Goal: Task Accomplishment & Management: Manage account settings

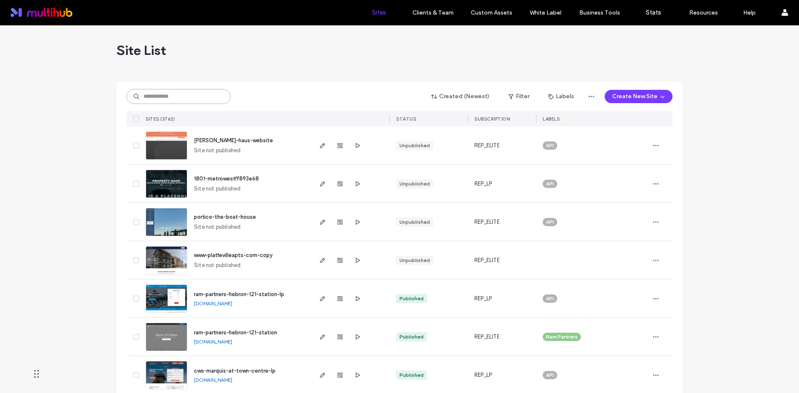
click at [214, 94] on input at bounding box center [178, 96] width 104 height 15
paste input "**********"
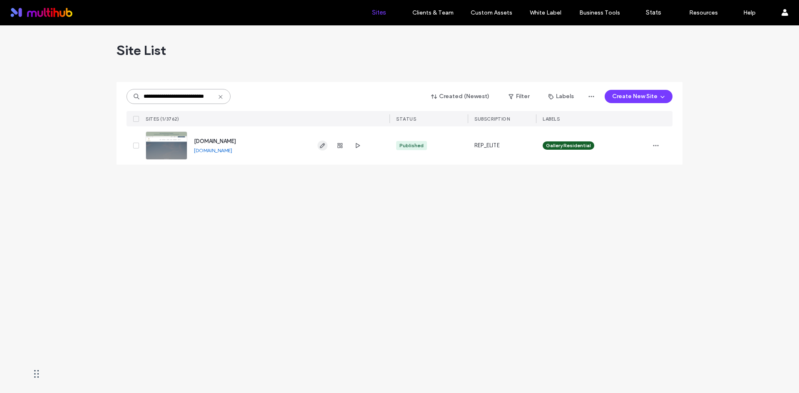
type input "**********"
click at [326, 147] on span "button" at bounding box center [322, 146] width 10 height 10
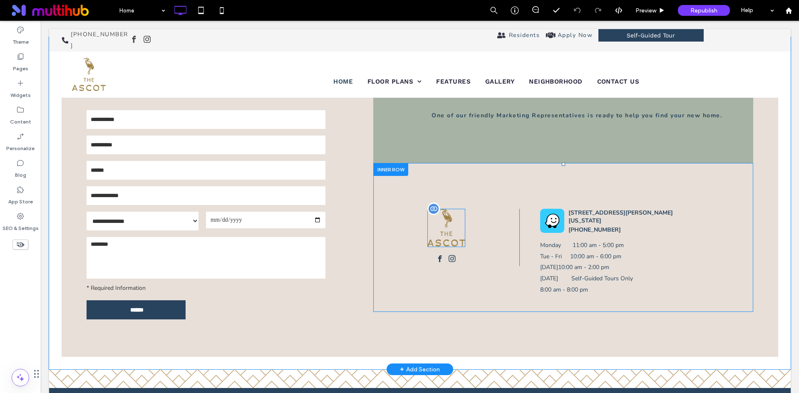
scroll to position [1784, 0]
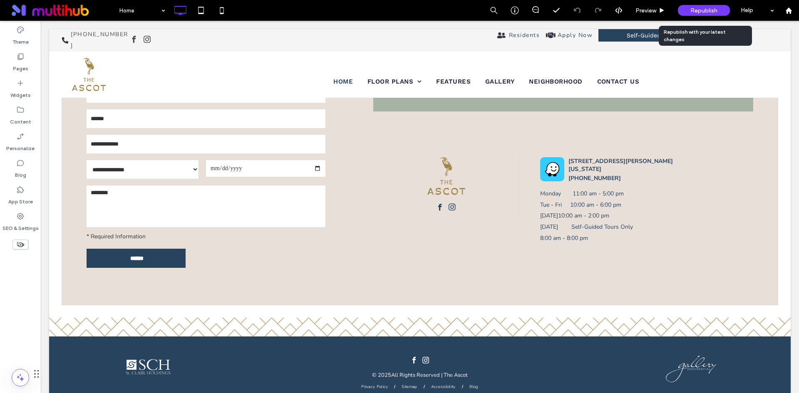
click at [687, 11] on div "Republish" at bounding box center [704, 10] width 52 height 11
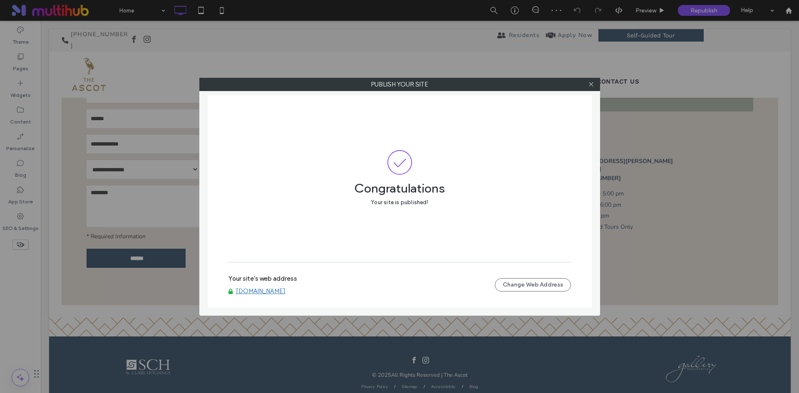
click at [285, 290] on link "www.livetheascot.com" at bounding box center [261, 290] width 50 height 7
drag, startPoint x: 590, startPoint y: 85, endPoint x: 592, endPoint y: 93, distance: 8.6
click at [589, 85] on icon at bounding box center [591, 84] width 6 height 6
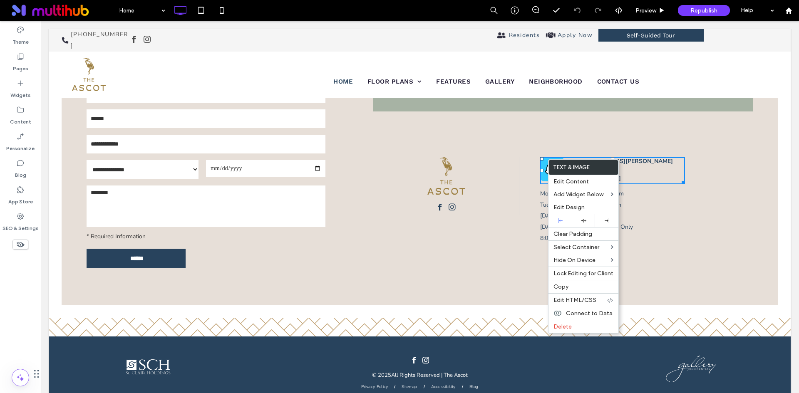
click at [682, 217] on div "102 Lusk Lane, Pooler, Georgia 31322 (912) 406-0813 Mon day 11:00 am - 5:00 pm …" at bounding box center [646, 208] width 213 height 103
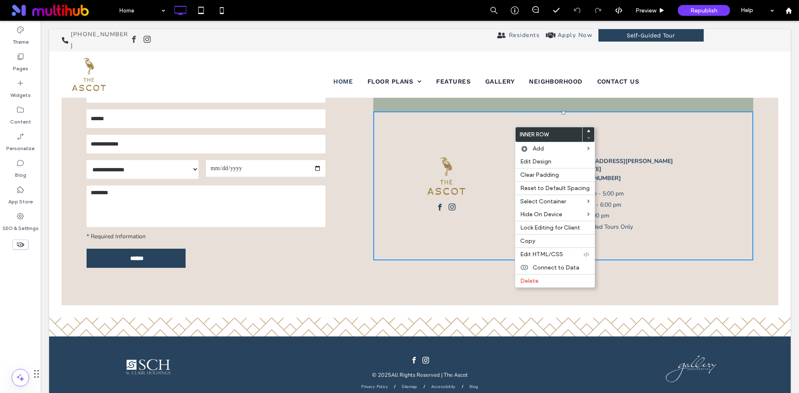
click at [487, 218] on div "Click To Paste 102 Lusk Lane, Pooler, Georgia 31322 (912) 406-0813 Mon day 11:0…" at bounding box center [563, 186] width 380 height 149
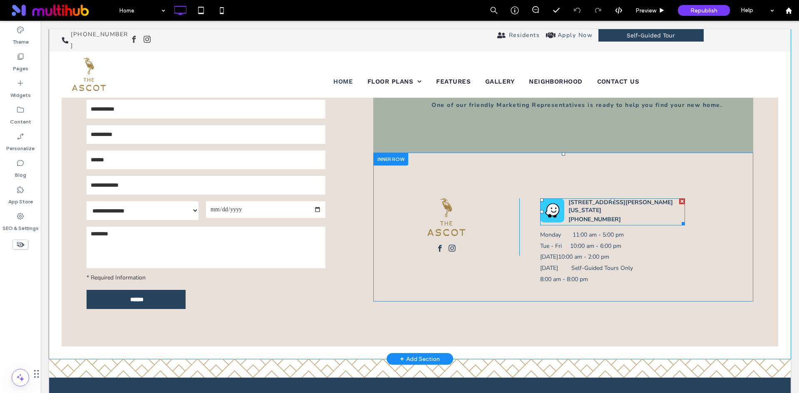
scroll to position [1743, 0]
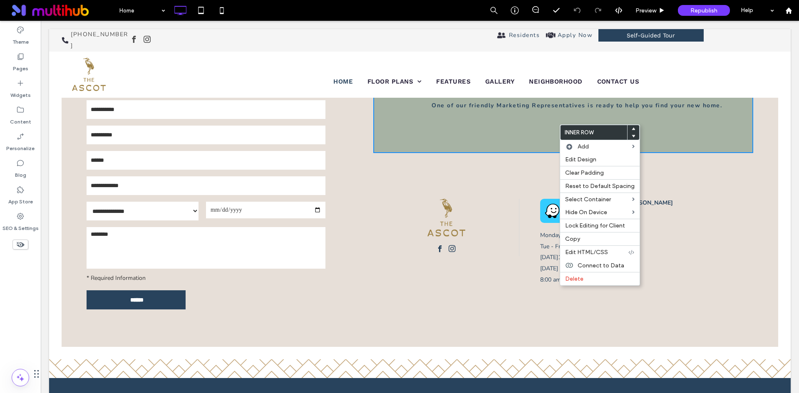
click at [517, 295] on div "GET IN TOUCH Connect With Us Today One of our friendly Marketing Representative…" at bounding box center [575, 193] width 405 height 307
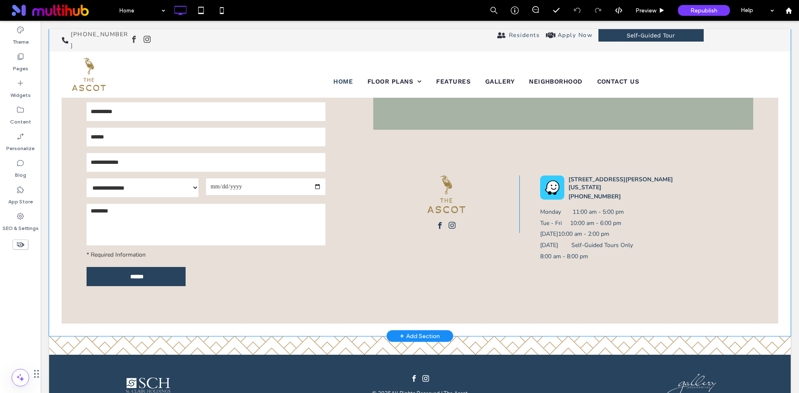
scroll to position [1784, 0]
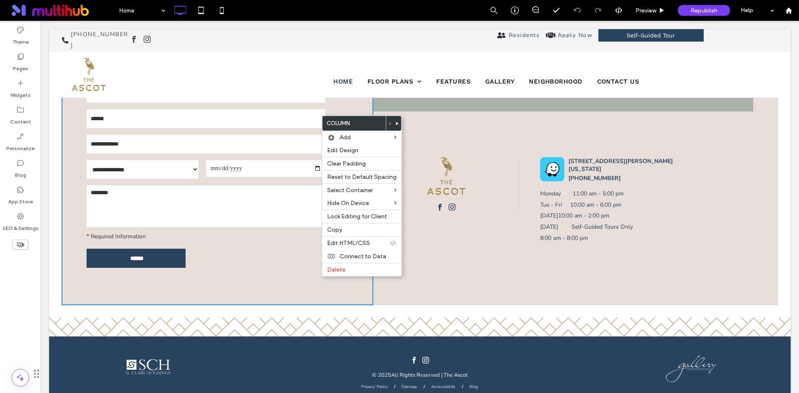
click at [531, 217] on div "Click To Paste 102 Lusk Lane, Pooler, Georgia 31322 (912) 406-0813 Mon day 11:0…" at bounding box center [563, 186] width 380 height 149
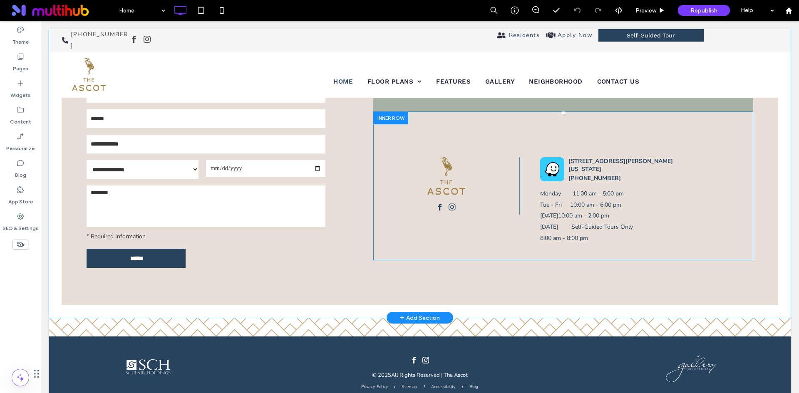
click at [520, 161] on div "Click To Paste 102 Lusk Lane, Pooler, Georgia 31322 (912) 406-0813 Mon day 11:0…" at bounding box center [563, 186] width 380 height 149
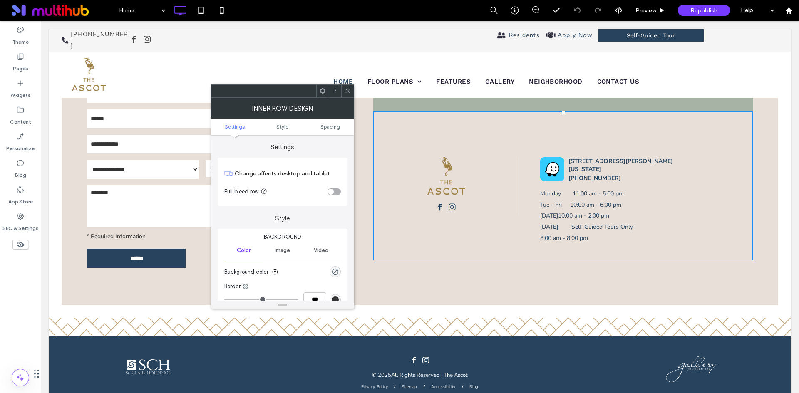
click at [344, 92] on icon at bounding box center [347, 91] width 6 height 6
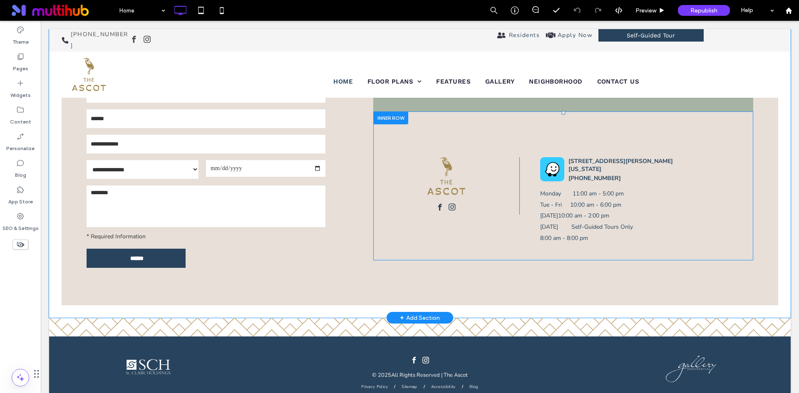
click at [714, 186] on div "102 Lusk Lane, Pooler, Georgia 31322 (912) 406-0813 Mon day 11:00 am - 5:00 pm …" at bounding box center [646, 208] width 213 height 103
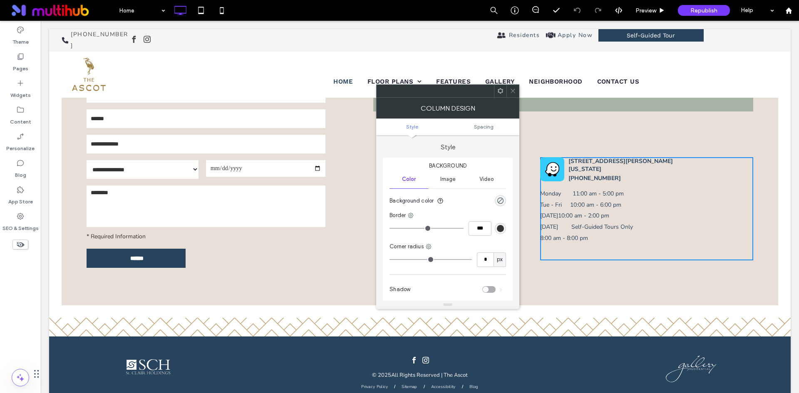
click at [499, 93] on icon at bounding box center [500, 91] width 6 height 6
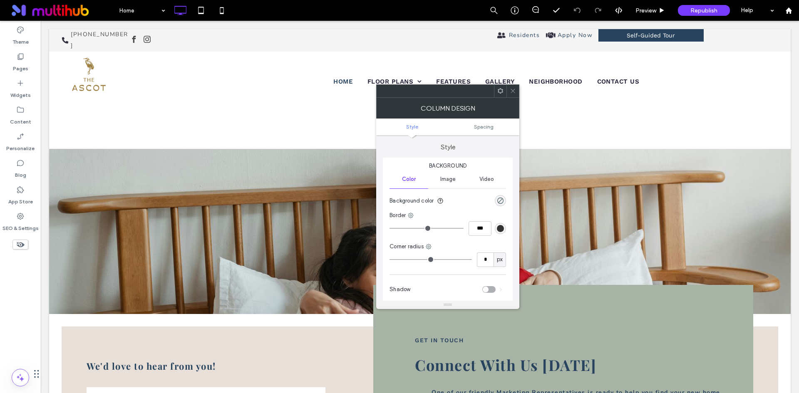
scroll to position [1452, 0]
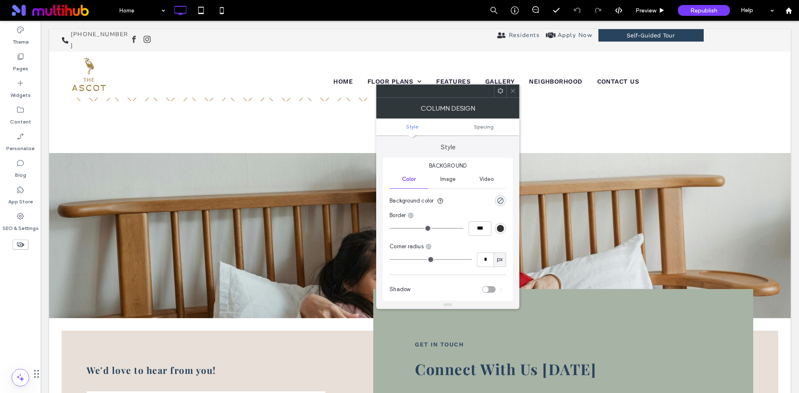
click at [514, 89] on use at bounding box center [512, 91] width 4 height 4
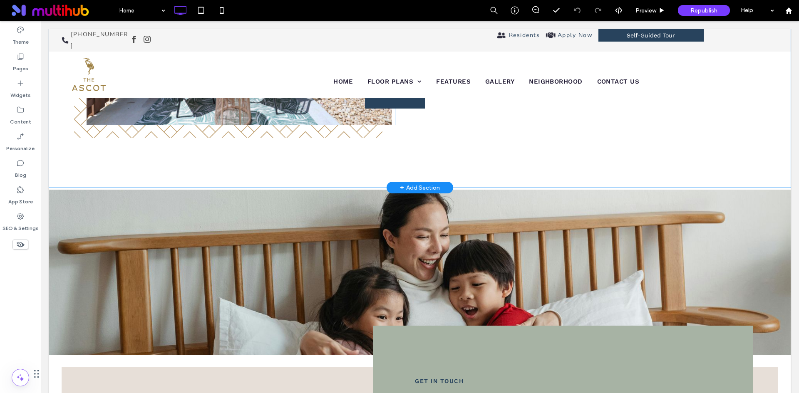
scroll to position [1285, 0]
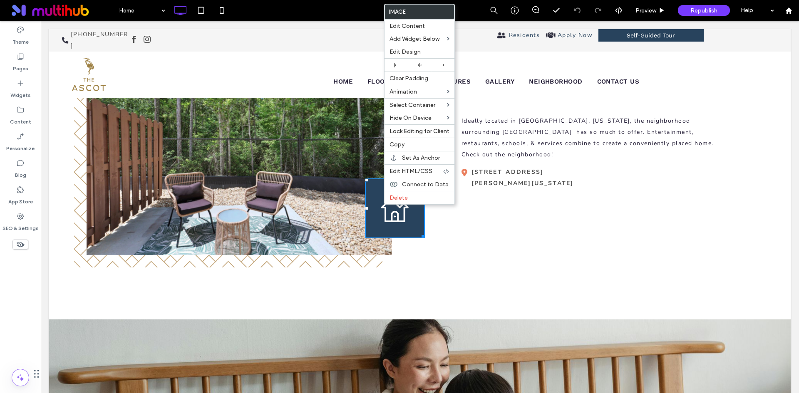
click at [481, 250] on div "Slide title Write your caption here Button Previous Next Click To Paste YOUR LI…" at bounding box center [419, 172] width 741 height 290
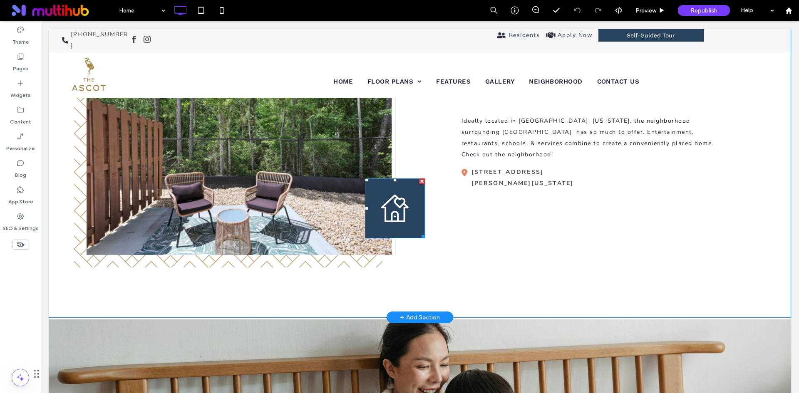
click at [401, 198] on img at bounding box center [394, 208] width 27 height 27
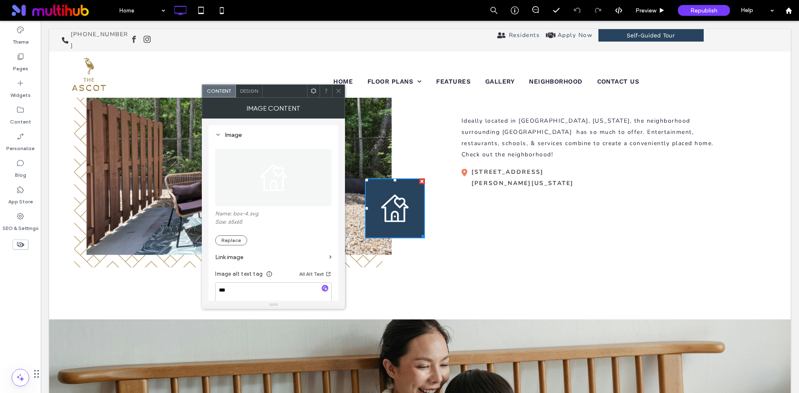
click at [336, 87] on span at bounding box center [338, 91] width 6 height 12
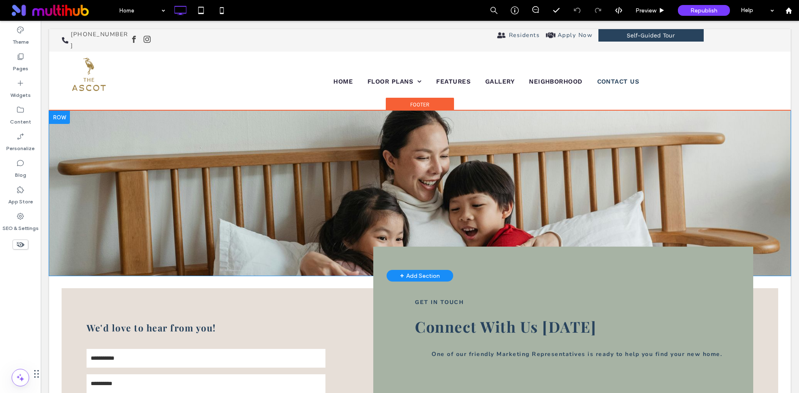
scroll to position [1618, 0]
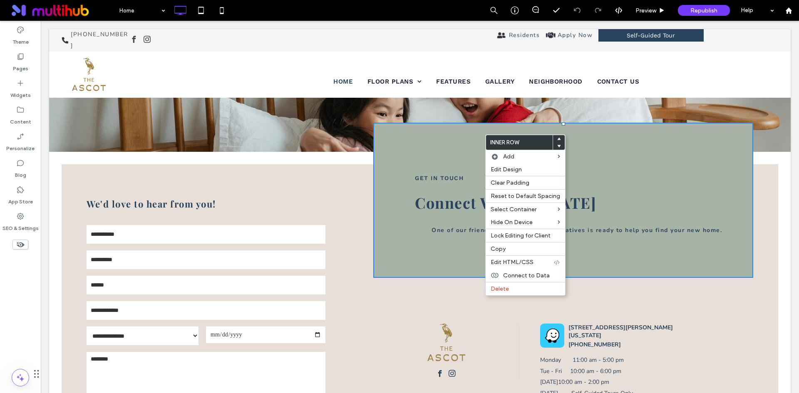
click at [317, 152] on div "**********" at bounding box center [419, 318] width 741 height 332
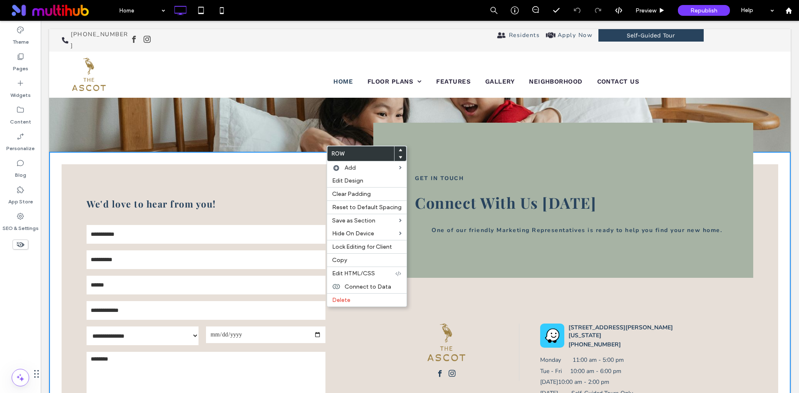
click at [229, 169] on div "**********" at bounding box center [218, 317] width 312 height 307
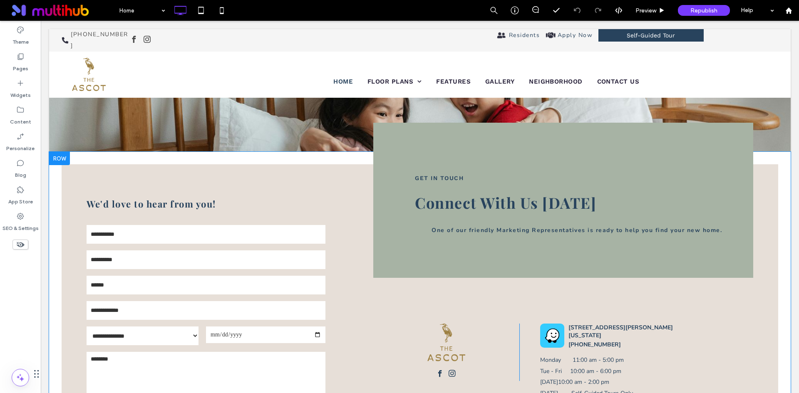
click at [238, 173] on div "**********" at bounding box center [218, 317] width 312 height 307
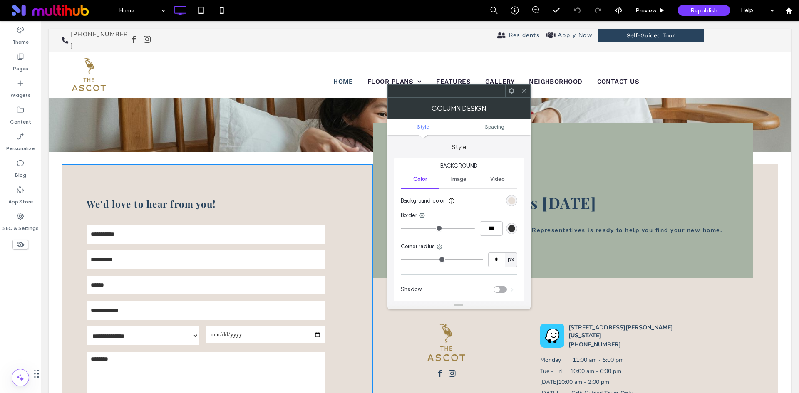
click at [507, 95] on div at bounding box center [511, 91] width 12 height 12
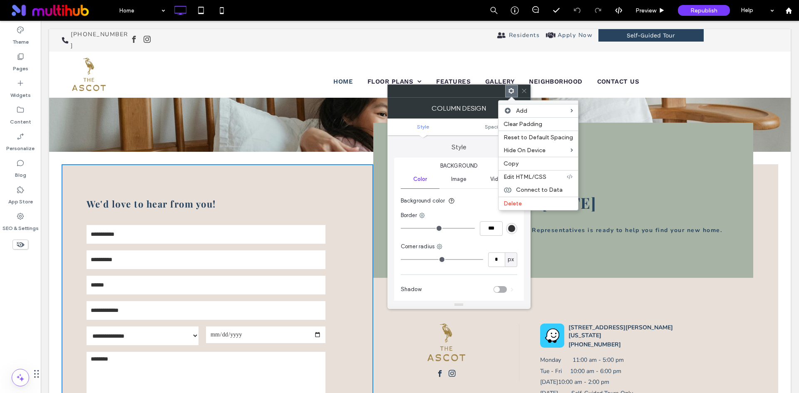
click at [528, 90] on div at bounding box center [524, 91] width 12 height 12
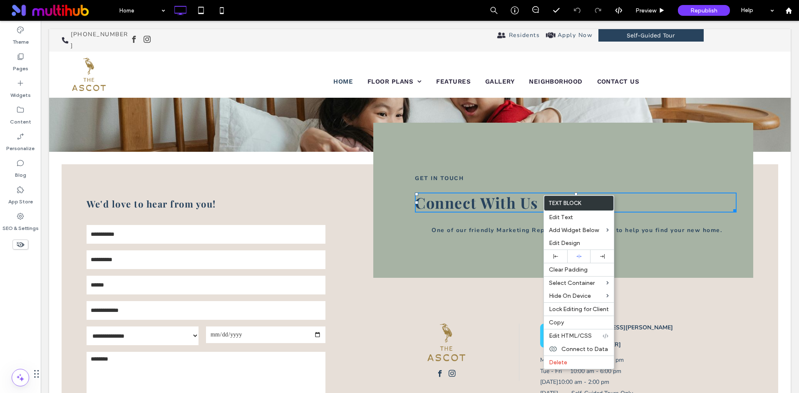
click at [487, 286] on div "Click To Paste 102 Lusk Lane, Pooler, Georgia 31322 (912) 406-0813 Mon day 11:0…" at bounding box center [563, 352] width 380 height 149
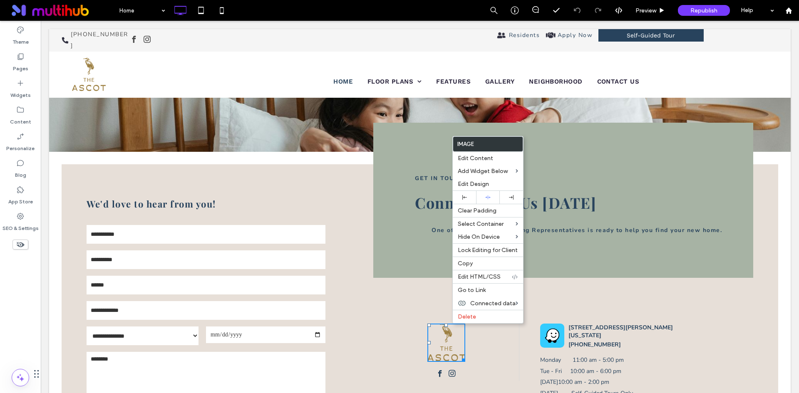
drag, startPoint x: 440, startPoint y: 287, endPoint x: 451, endPoint y: 286, distance: 11.7
click at [440, 287] on div "Click To Paste 102 Lusk Lane, Pooler, Georgia 31322 (912) 406-0813 Mon day 11:0…" at bounding box center [563, 352] width 380 height 149
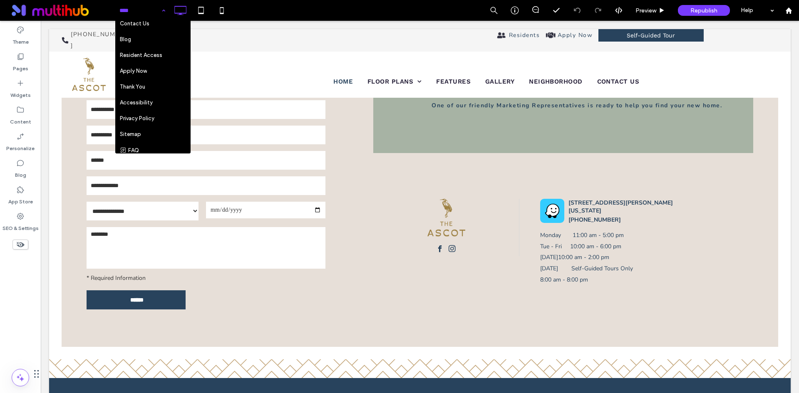
scroll to position [120, 0]
click at [337, 3] on div "Home Floor Plans Interactive Map Features Gallery Neighborhood Virtual Tour Con…" at bounding box center [457, 10] width 684 height 21
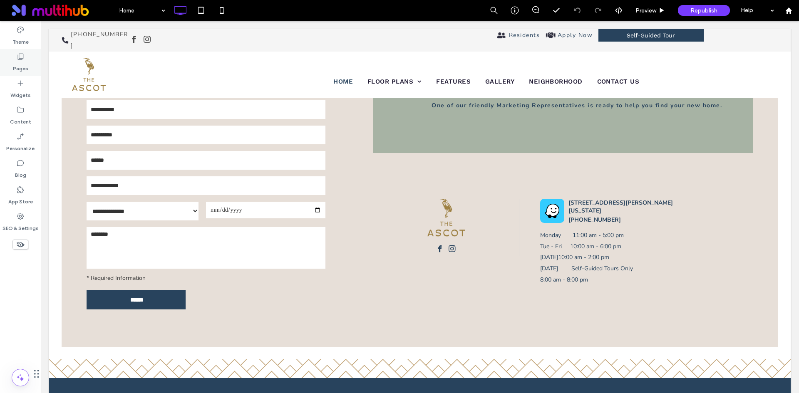
click at [25, 67] on label "Pages" at bounding box center [20, 67] width 15 height 12
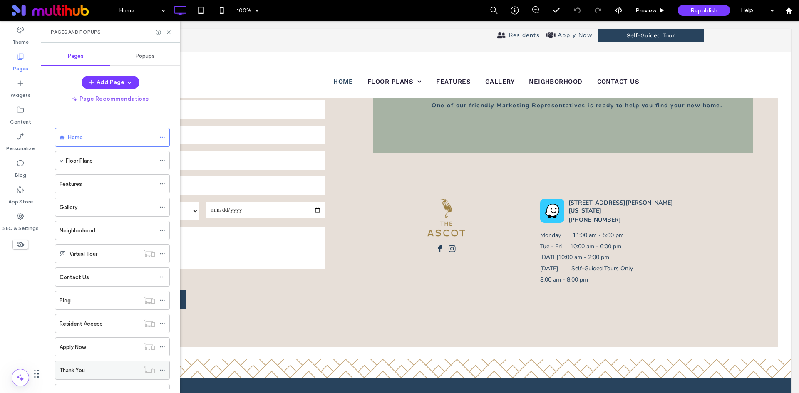
scroll to position [0, 0]
click at [31, 213] on div "SEO & Settings" at bounding box center [20, 222] width 41 height 27
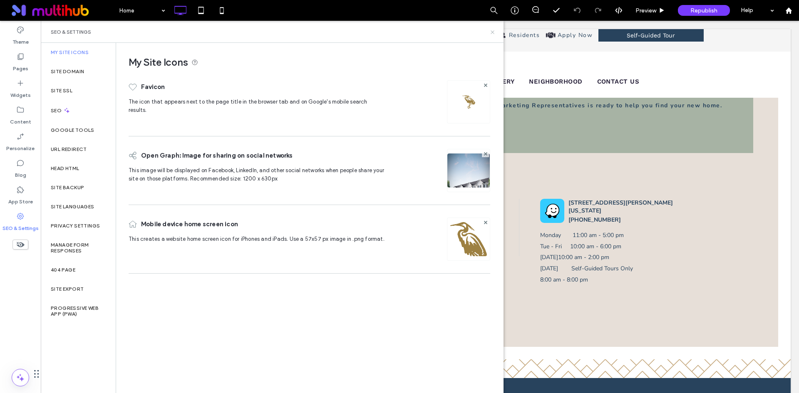
click at [492, 32] on use at bounding box center [492, 31] width 3 height 3
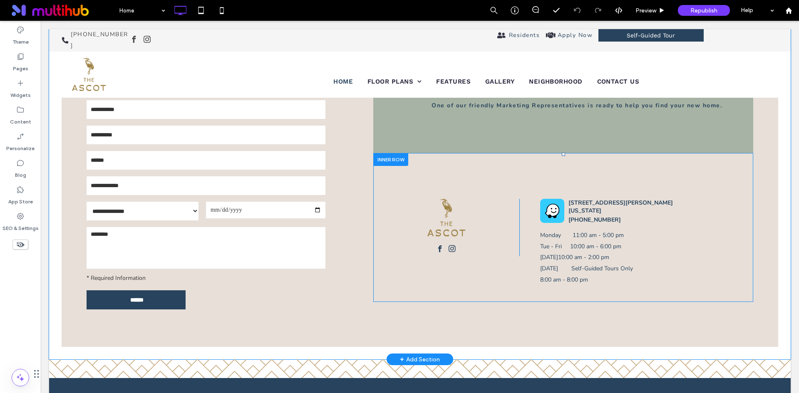
click at [528, 217] on div "Click To Paste 102 Lusk Lane, Pooler, Georgia 31322 (912) 406-0813 Mon day 11:0…" at bounding box center [563, 227] width 380 height 149
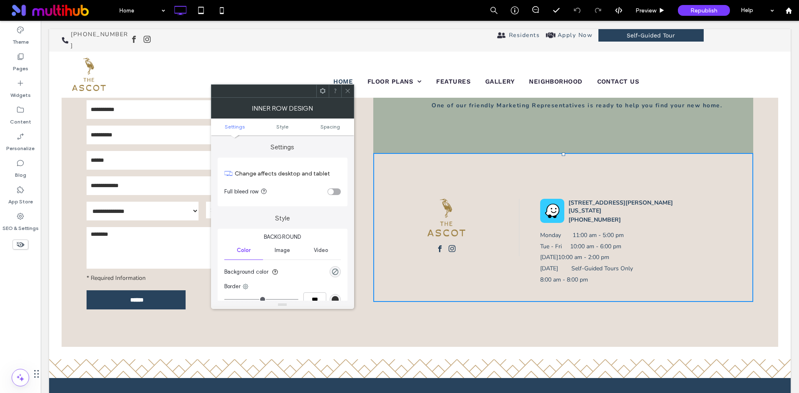
click at [321, 92] on use at bounding box center [322, 90] width 5 height 5
click at [768, 203] on div "GET IN TOUCH Connect With Us Today One of our friendly Marketing Representative…" at bounding box center [575, 193] width 405 height 307
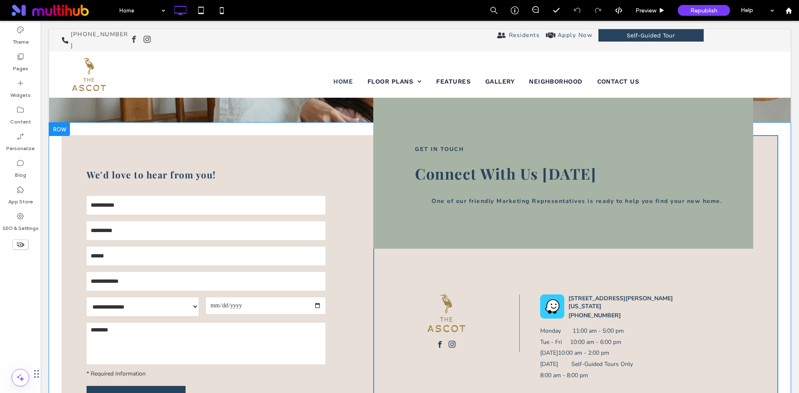
scroll to position [1618, 0]
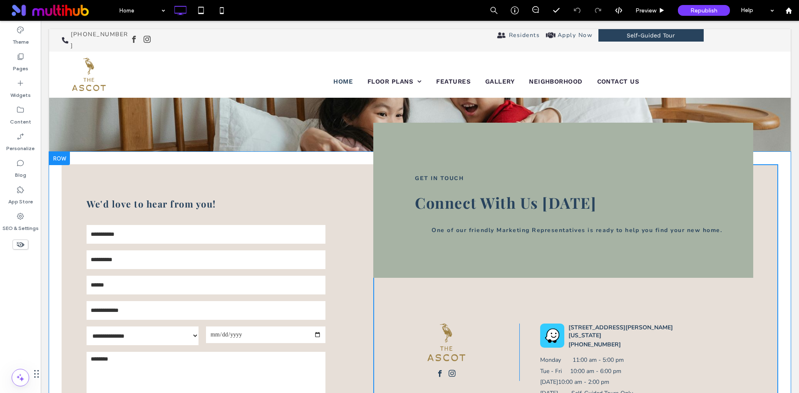
click at [771, 152] on div "**********" at bounding box center [419, 318] width 741 height 332
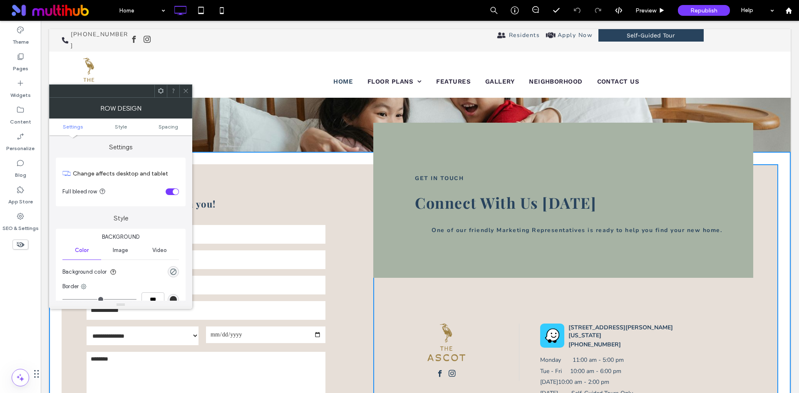
click at [159, 91] on icon at bounding box center [161, 91] width 6 height 6
click at [188, 93] on icon at bounding box center [186, 91] width 6 height 6
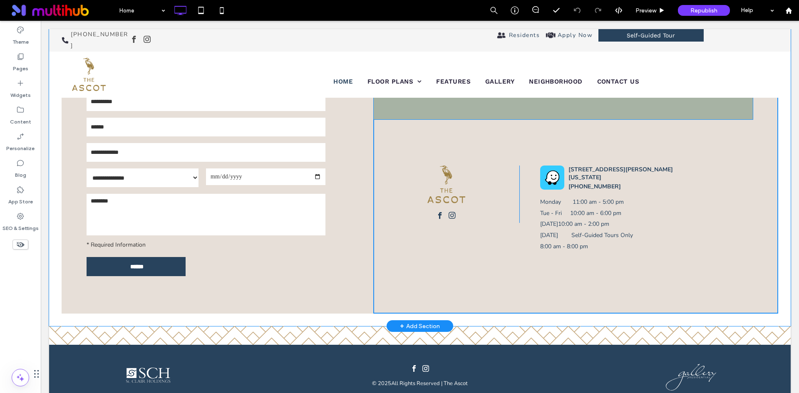
scroll to position [1784, 0]
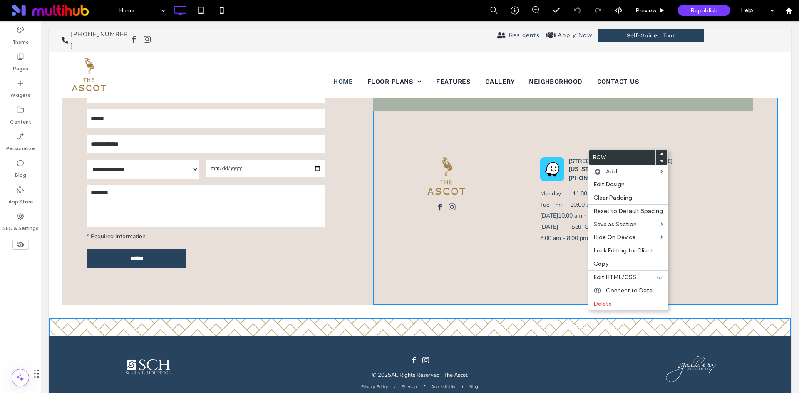
click at [574, 299] on div "**********" at bounding box center [419, 151] width 741 height 332
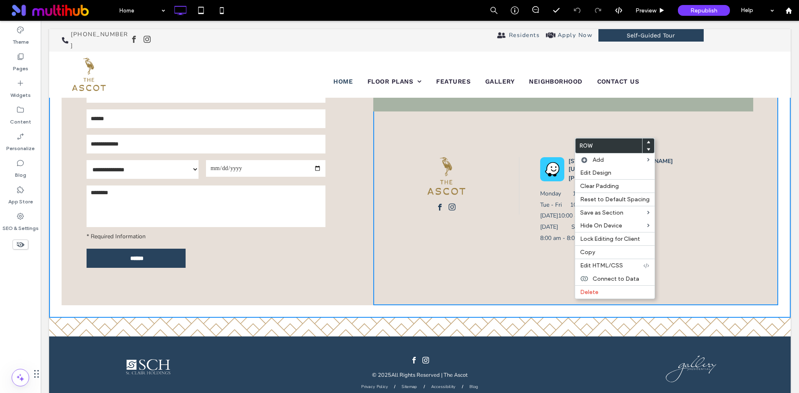
click at [315, 273] on div "**********" at bounding box center [218, 151] width 312 height 307
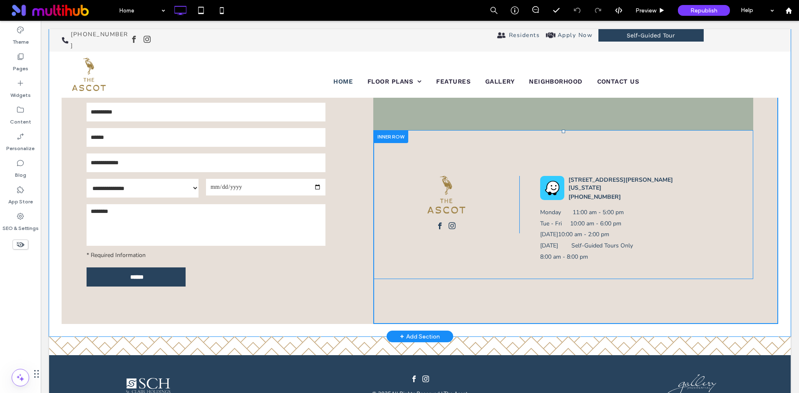
scroll to position [1701, 0]
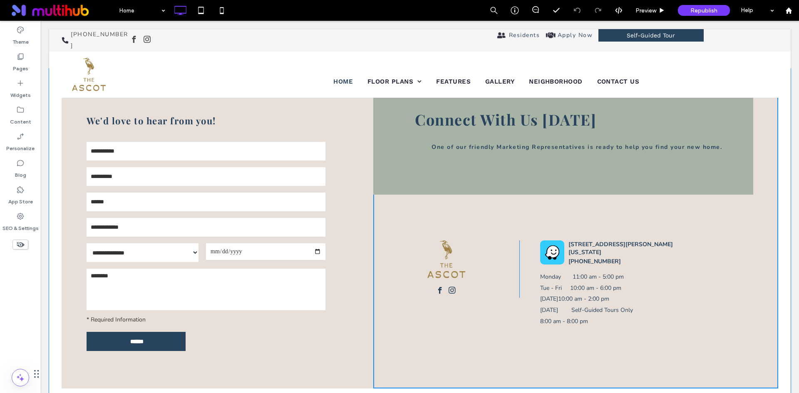
click at [390, 351] on div "GET IN TOUCH Connect With Us Today One of our friendly Marketing Representative…" at bounding box center [575, 234] width 405 height 307
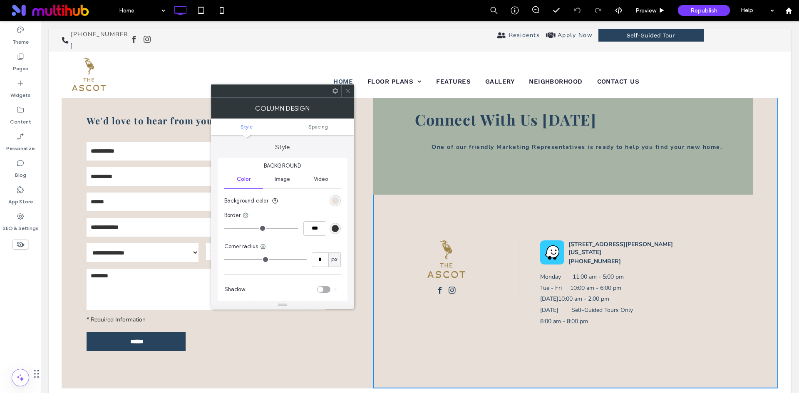
click at [332, 94] on span at bounding box center [335, 91] width 6 height 12
click at [448, 169] on div "GET IN TOUCH Connect With Us Today One of our friendly Marketing Representative…" at bounding box center [563, 117] width 380 height 155
click at [347, 90] on use at bounding box center [347, 91] width 4 height 4
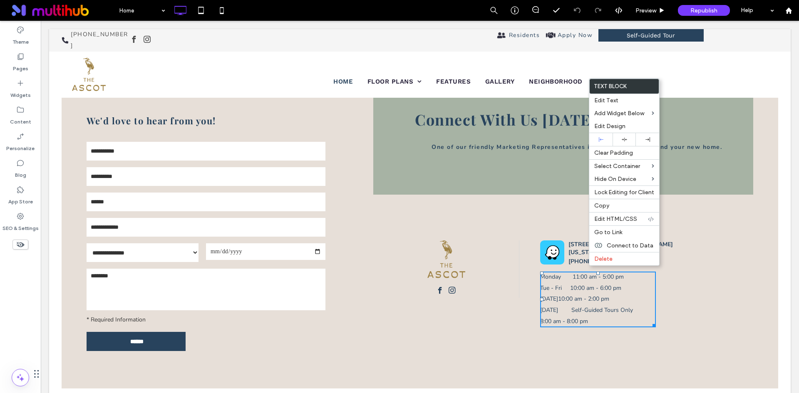
drag, startPoint x: 504, startPoint y: 308, endPoint x: 493, endPoint y: 304, distance: 11.1
click at [503, 308] on div "Click To Paste 102 Lusk Lane, Pooler, Georgia 31322 (912) 406-0813 Mon day 11:0…" at bounding box center [563, 269] width 380 height 149
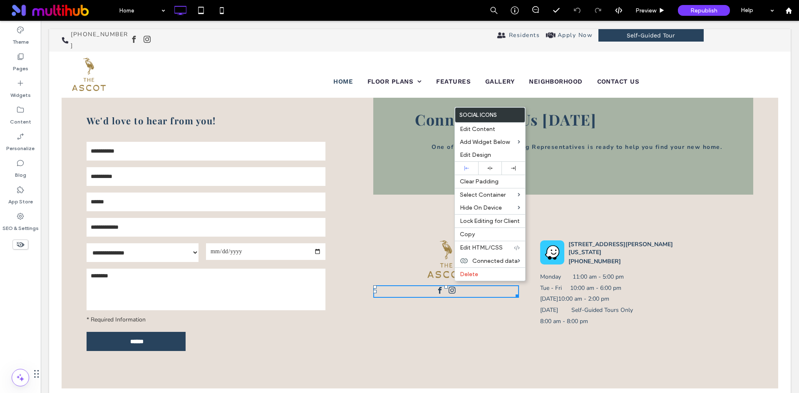
click at [478, 312] on div "Click To Paste 102 Lusk Lane, Pooler, Georgia 31322 (912) 406-0813 Mon day 11:0…" at bounding box center [563, 269] width 380 height 149
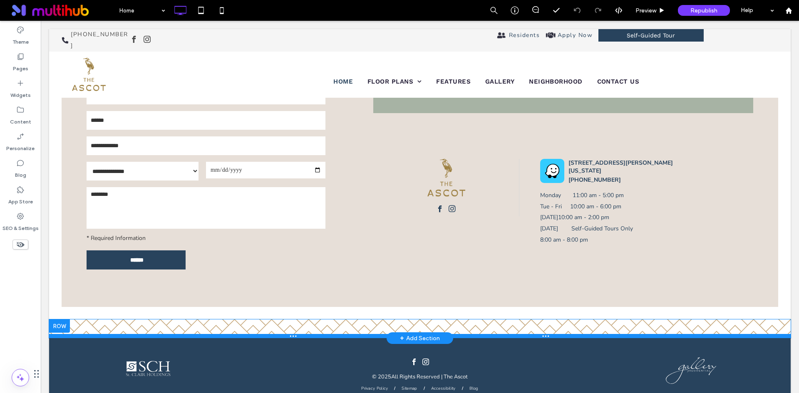
scroll to position [1784, 0]
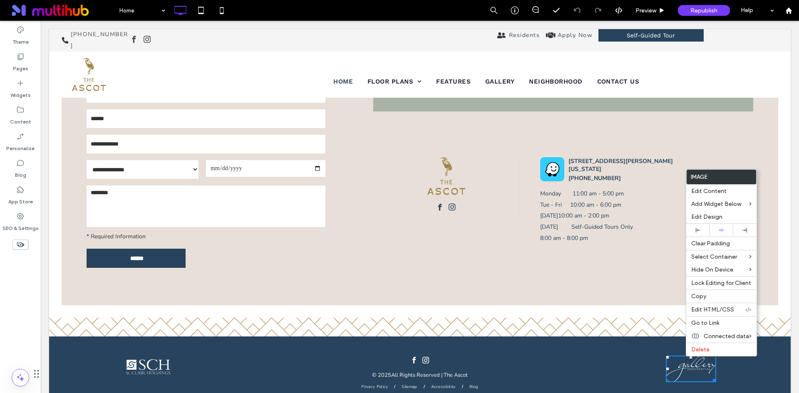
click at [601, 347] on div "Click To Paste Click To Paste" at bounding box center [685, 369] width 177 height 45
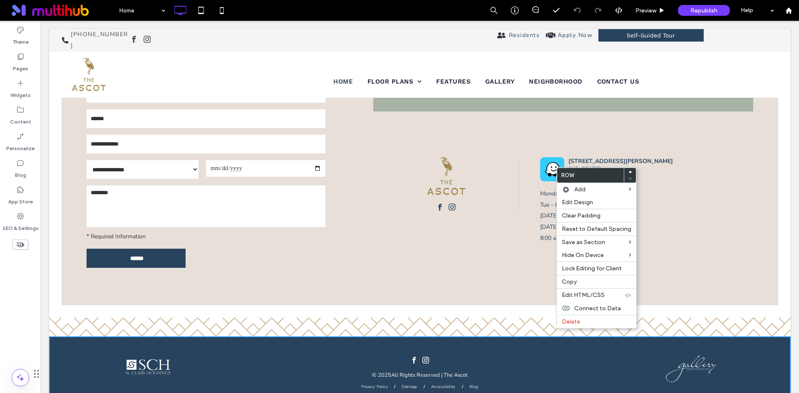
click at [433, 256] on div "GET IN TOUCH Connect With Us Today One of our friendly Marketing Representative…" at bounding box center [575, 151] width 405 height 307
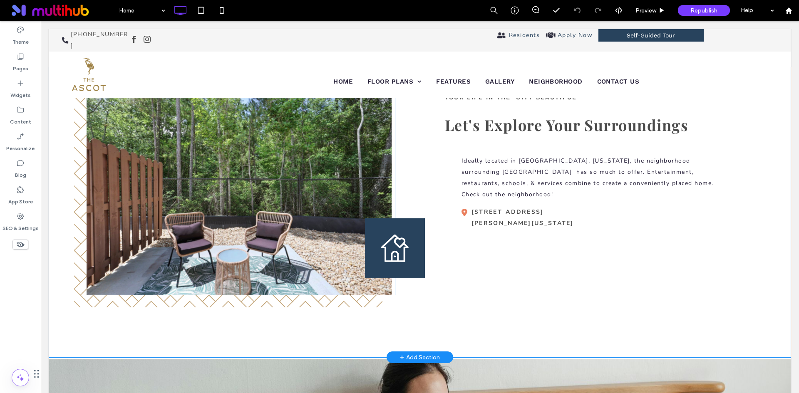
scroll to position [1327, 0]
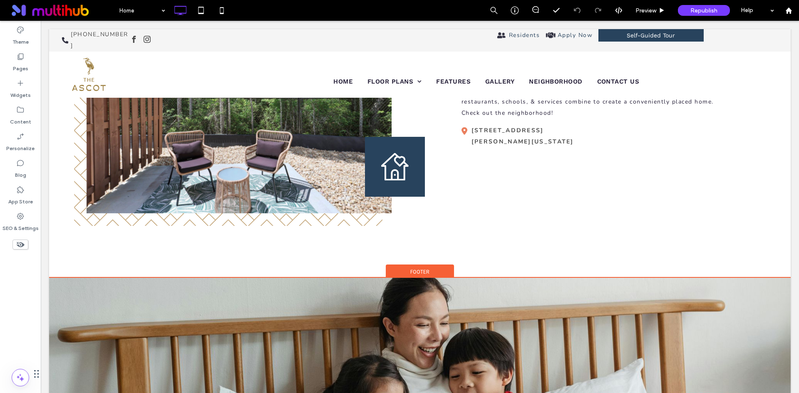
click at [437, 265] on div "Footer" at bounding box center [420, 271] width 68 height 12
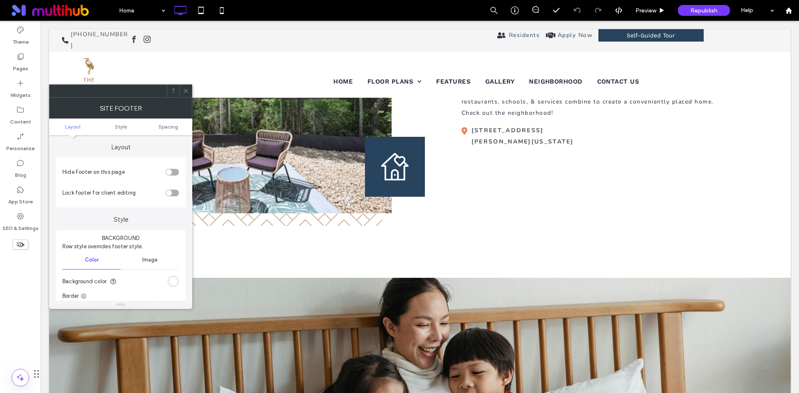
click at [184, 92] on use at bounding box center [185, 91] width 4 height 4
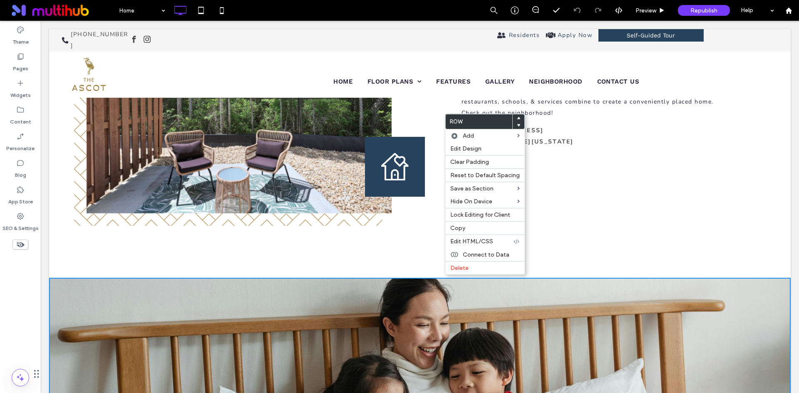
click at [411, 241] on div "Slide title Write your caption here Button Previous Next Click To Paste YOUR LI…" at bounding box center [419, 131] width 741 height 290
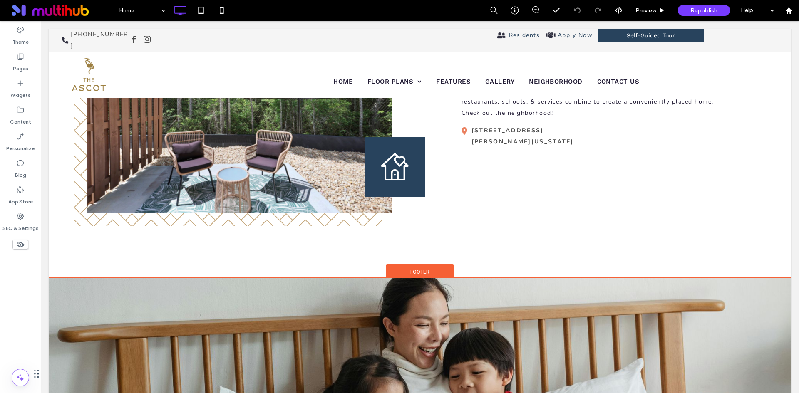
click at [439, 265] on div "Footer" at bounding box center [420, 271] width 68 height 12
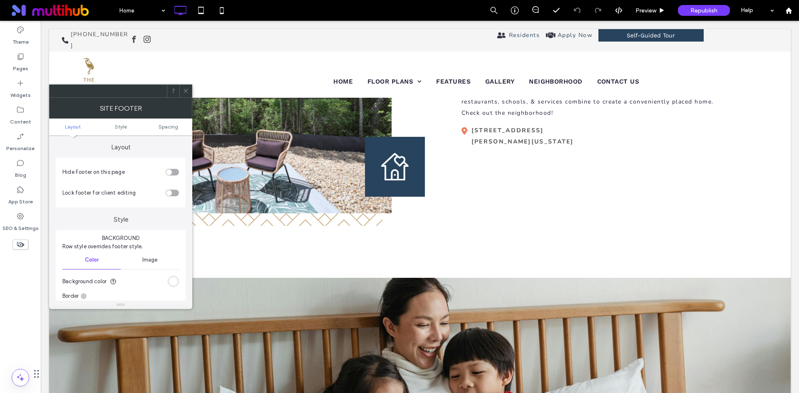
click at [185, 91] on icon at bounding box center [186, 91] width 6 height 6
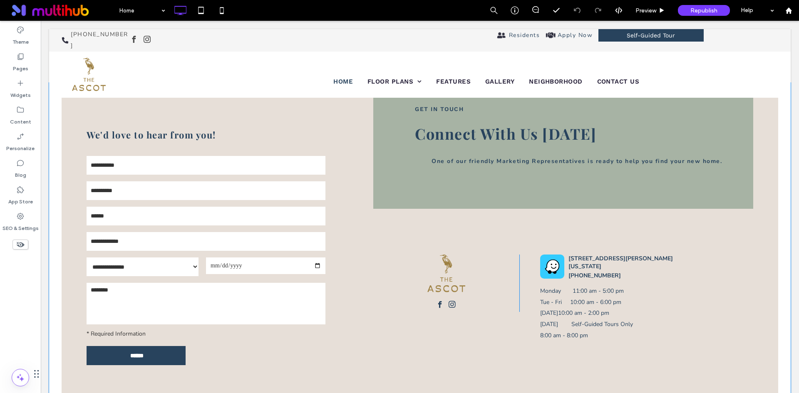
scroll to position [1784, 0]
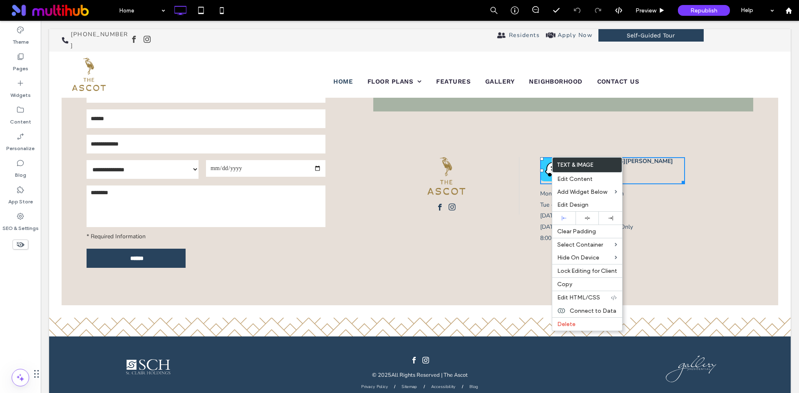
click at [550, 157] on img at bounding box center [552, 169] width 24 height 24
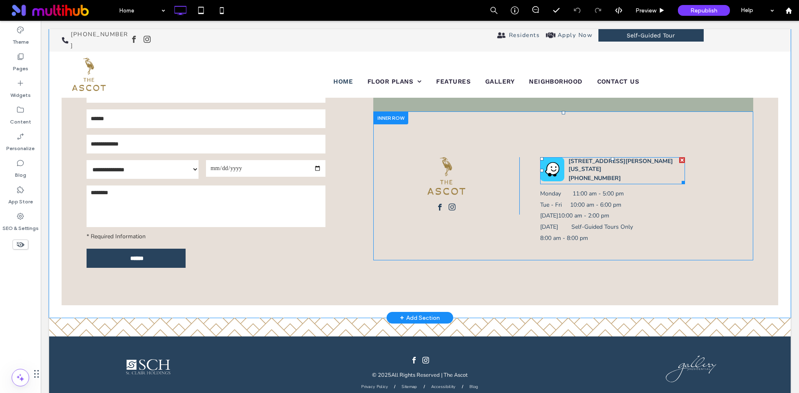
click at [550, 157] on span at bounding box center [612, 170] width 145 height 27
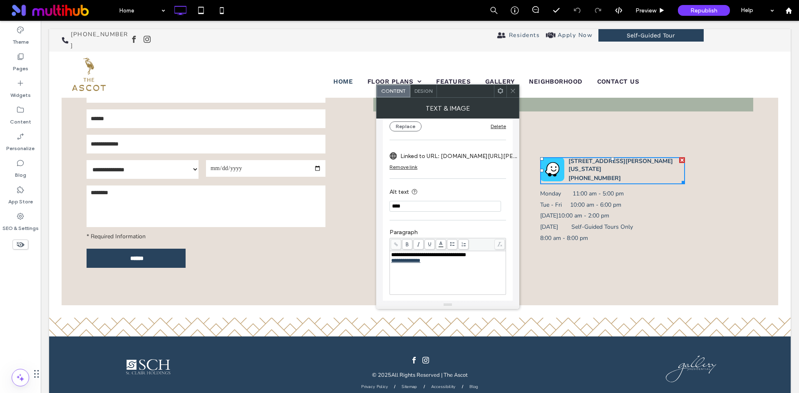
scroll to position [215, 0]
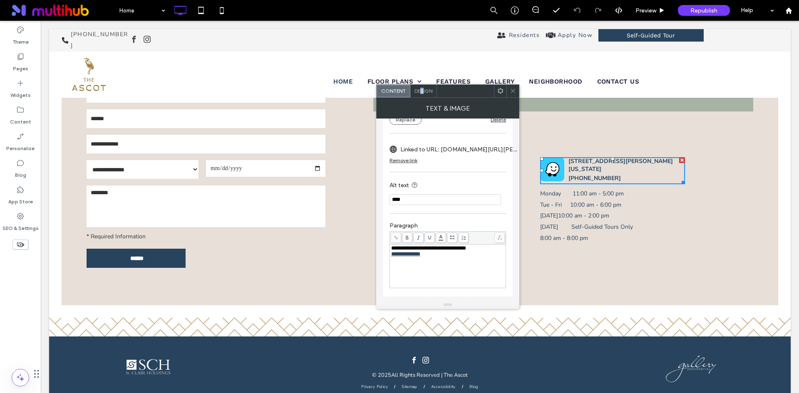
click at [422, 91] on span "Design" at bounding box center [423, 91] width 18 height 6
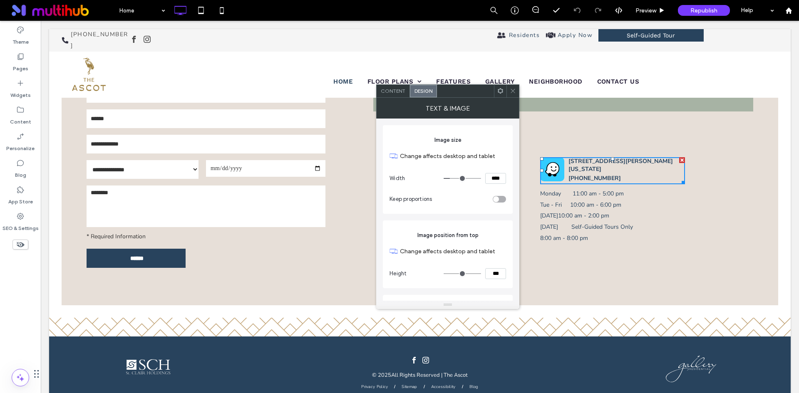
click at [500, 95] on span at bounding box center [500, 91] width 6 height 12
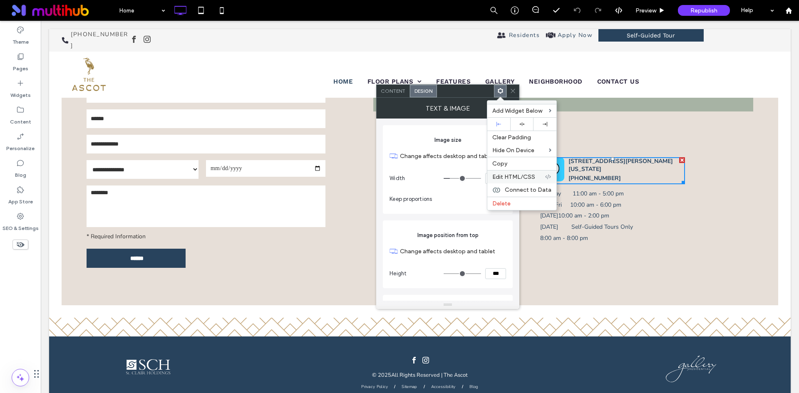
click at [518, 176] on span "Edit HTML/CSS" at bounding box center [513, 176] width 43 height 7
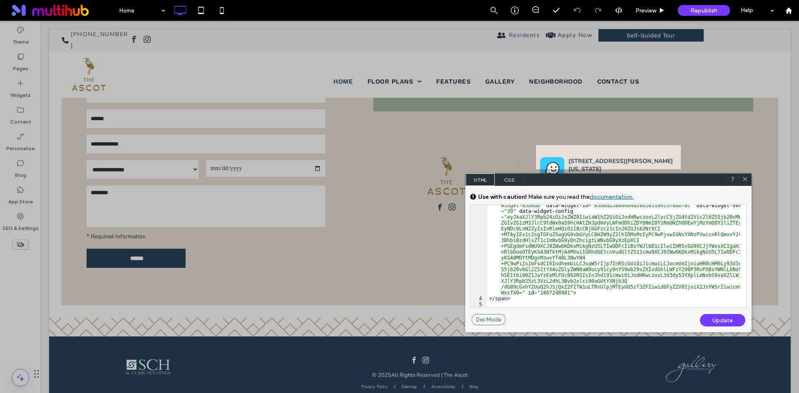
scroll to position [32, 0]
click at [555, 296] on div "< span dmle_extension = "custom_extension" icon = "false" surround = "false" cl…" at bounding box center [613, 300] width 253 height 207
click at [553, 294] on div "< span dmle_extension = "custom_extension" icon = "false" surround = "false" cl…" at bounding box center [613, 300] width 253 height 207
click at [745, 180] on icon at bounding box center [745, 179] width 6 height 6
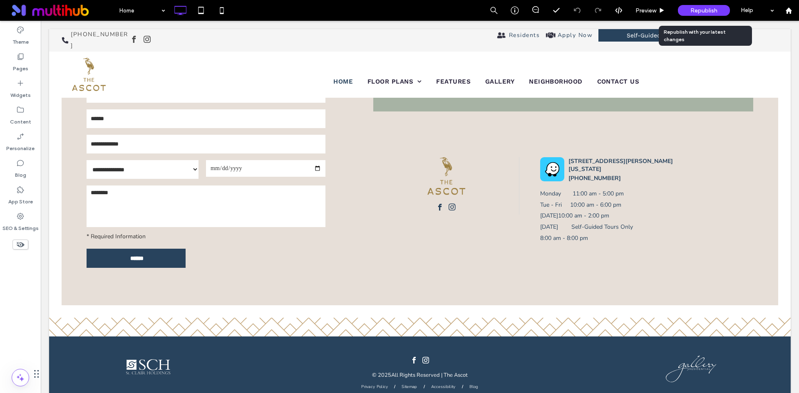
click at [724, 11] on div "Republish" at bounding box center [704, 10] width 52 height 11
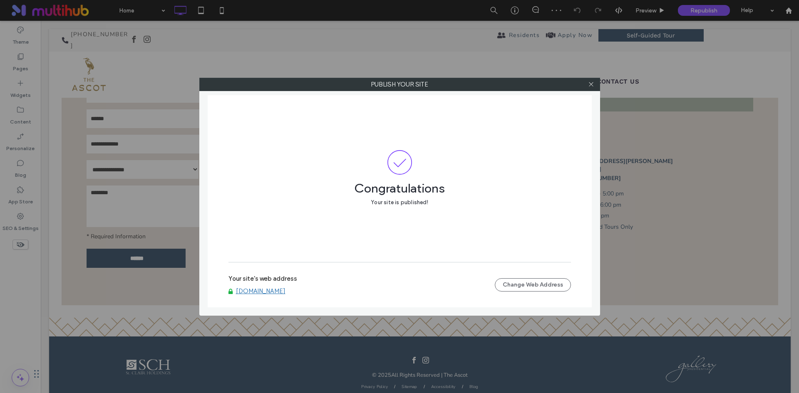
click at [592, 84] on icon at bounding box center [591, 84] width 6 height 6
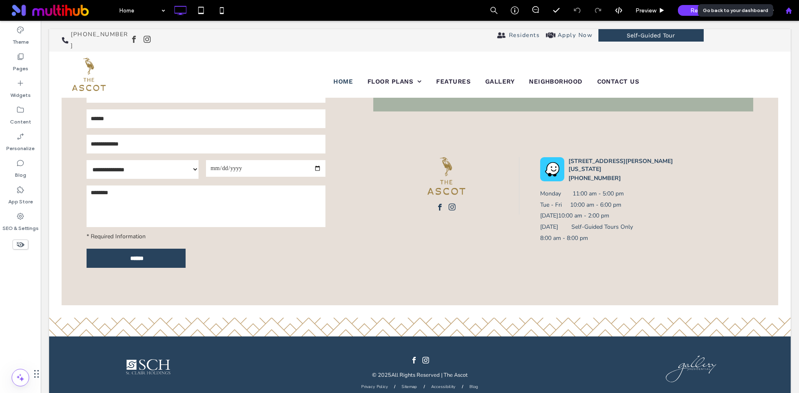
click at [789, 11] on use at bounding box center [788, 10] width 6 height 6
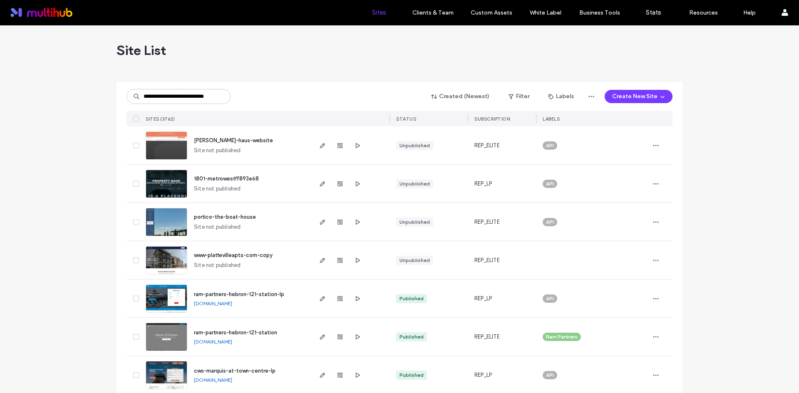
scroll to position [0, 10]
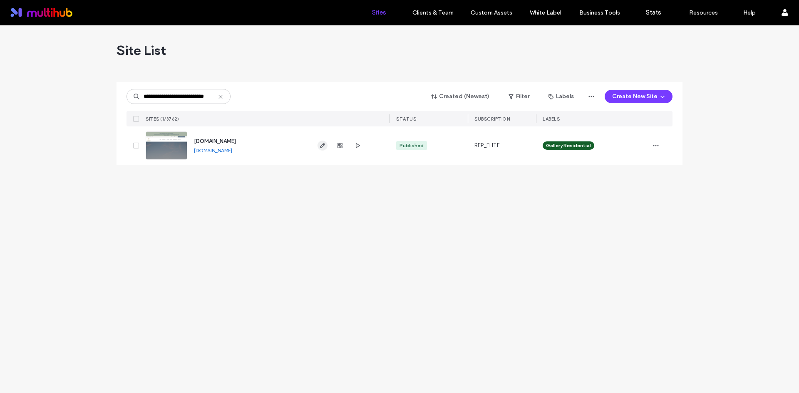
type input "**********"
click at [321, 148] on use "button" at bounding box center [322, 145] width 5 height 5
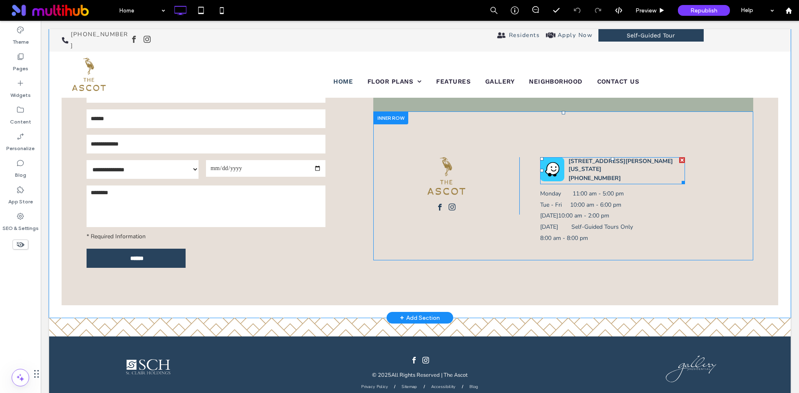
click at [546, 159] on span at bounding box center [612, 170] width 145 height 27
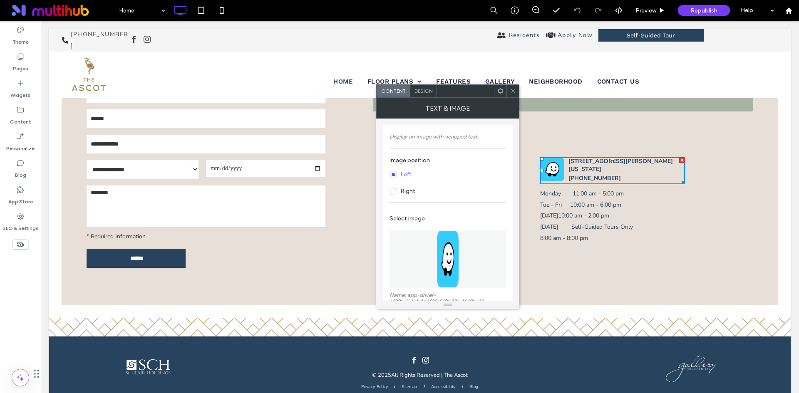
click at [420, 94] on div "Design" at bounding box center [423, 91] width 27 height 12
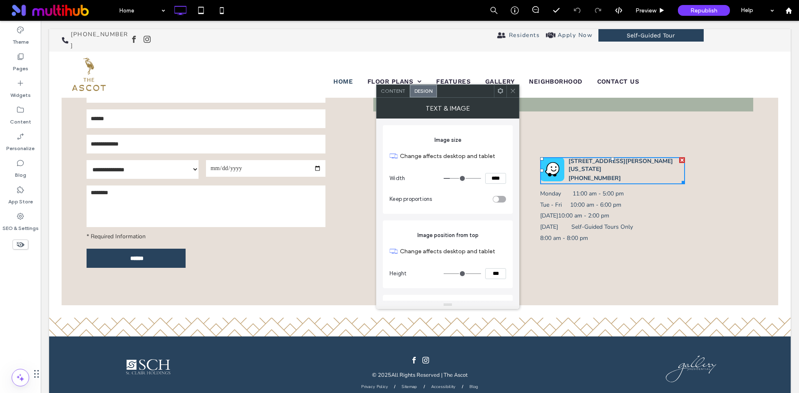
click at [493, 178] on input "****" at bounding box center [495, 178] width 21 height 11
type input "*"
type input "****"
type input "**"
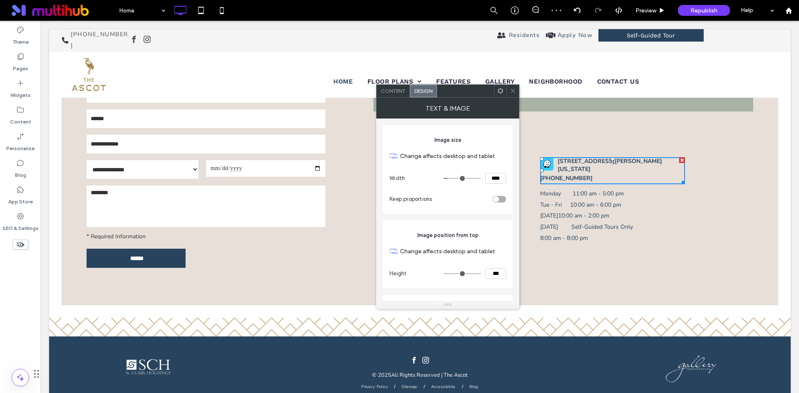
click at [498, 199] on div "toggle" at bounding box center [496, 199] width 6 height 6
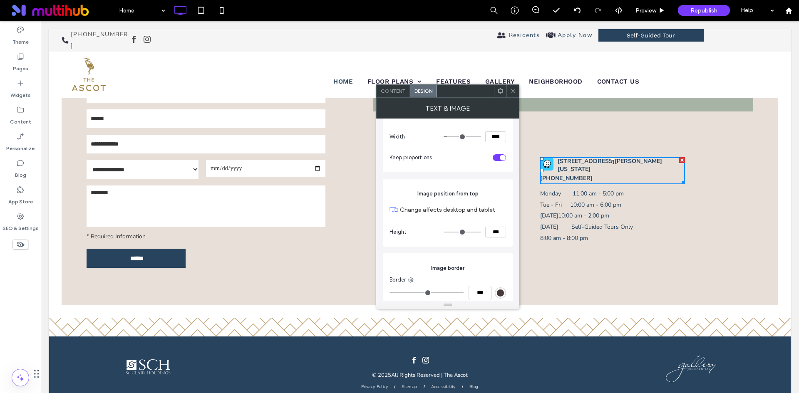
type input "**"
type input "****"
type input "**"
type input "****"
type input "*"
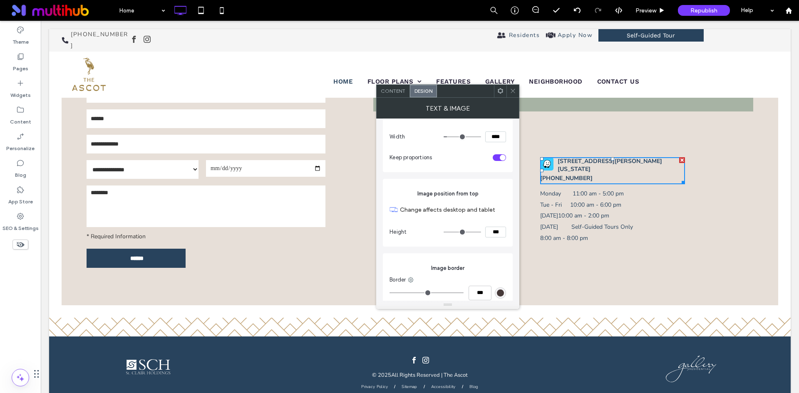
click at [445, 232] on input "range" at bounding box center [462, 232] width 37 height 1
click at [489, 234] on input "***" at bounding box center [495, 232] width 21 height 11
type input "*"
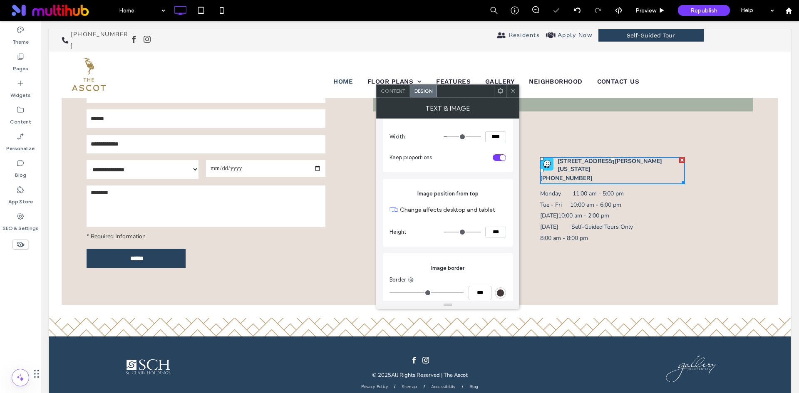
click at [496, 218] on section "Change affects desktop and tablet" at bounding box center [447, 210] width 116 height 24
click at [494, 230] on input "***" at bounding box center [495, 232] width 21 height 11
type input "*"
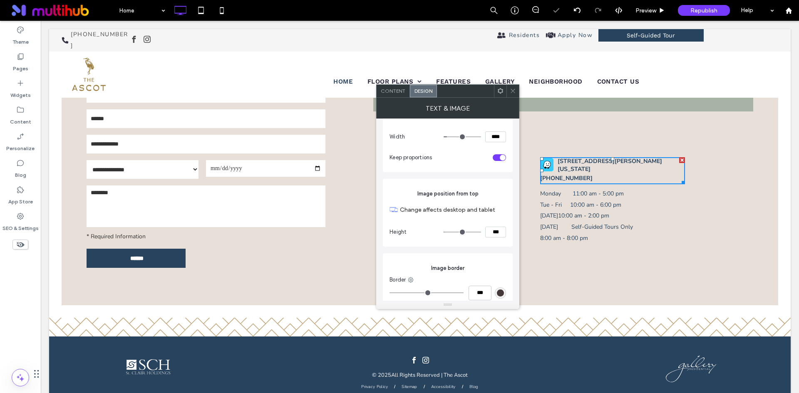
click at [497, 218] on section "Change affects desktop and tablet" at bounding box center [447, 210] width 116 height 24
click at [487, 234] on input "***" at bounding box center [495, 232] width 21 height 11
type input "*"
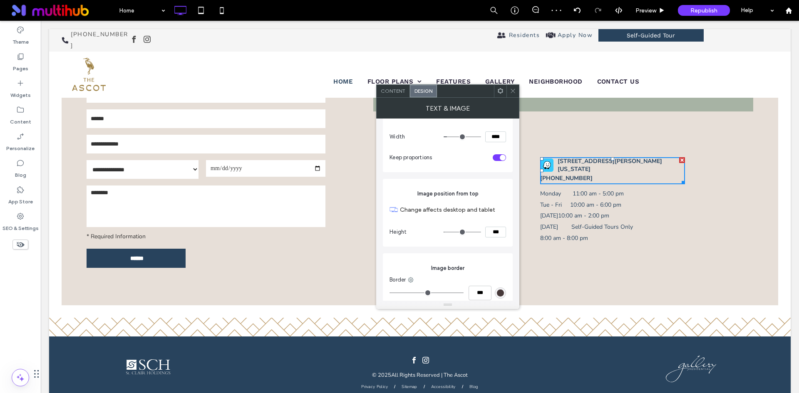
click at [501, 212] on label "Change affects desktop and tablet" at bounding box center [453, 209] width 106 height 15
click at [498, 232] on input "***" at bounding box center [495, 232] width 21 height 11
type input "****"
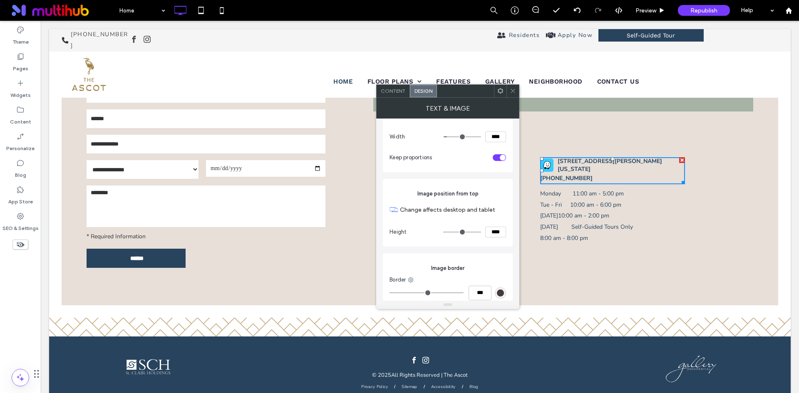
type input "**"
click at [496, 234] on input "****" at bounding box center [495, 232] width 21 height 11
type input "***"
type input "*"
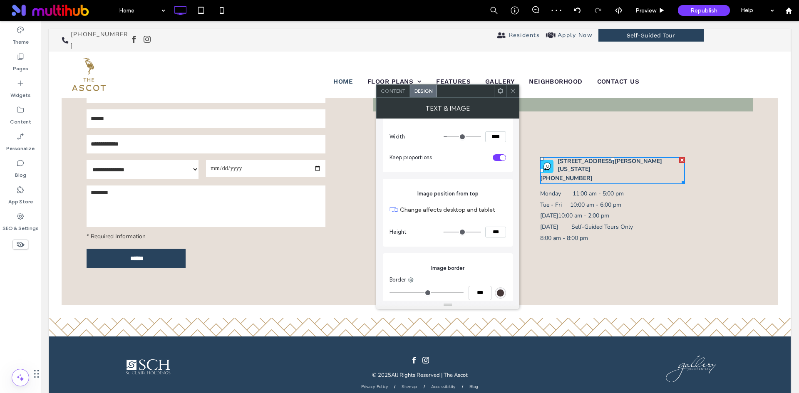
drag, startPoint x: 756, startPoint y: 214, endPoint x: 752, endPoint y: 212, distance: 4.5
click at [756, 214] on div "GET IN TOUCH Connect With Us Today One of our friendly Marketing Representative…" at bounding box center [575, 151] width 405 height 307
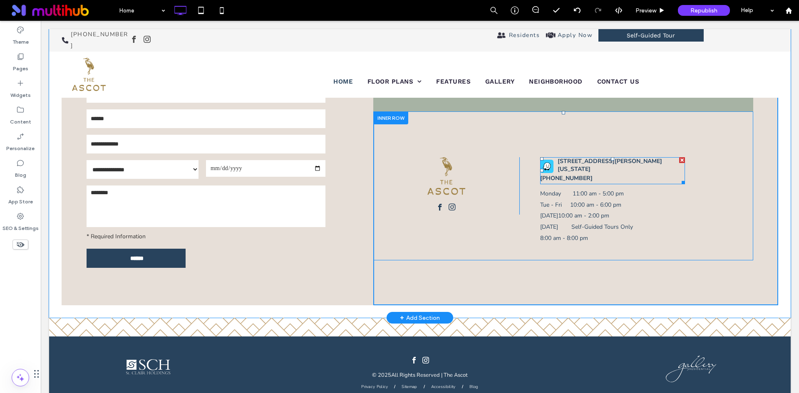
click at [540, 157] on span at bounding box center [612, 170] width 145 height 27
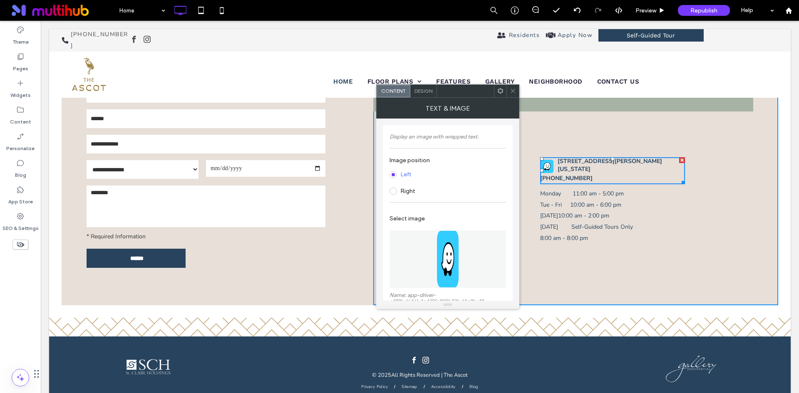
click at [424, 93] on span "Design" at bounding box center [423, 91] width 18 height 6
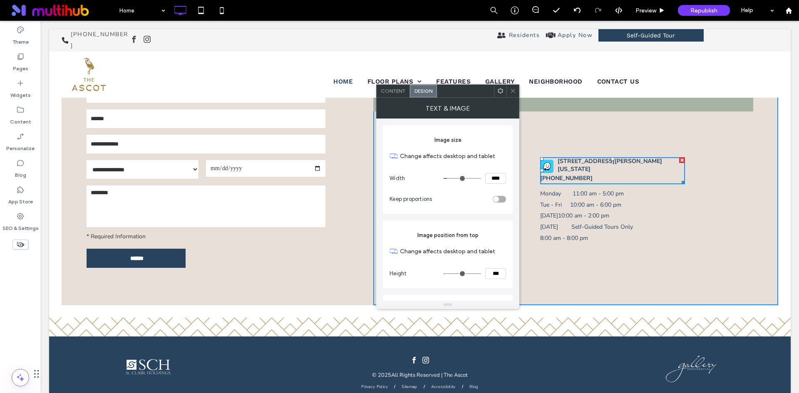
click at [512, 90] on use at bounding box center [512, 91] width 4 height 4
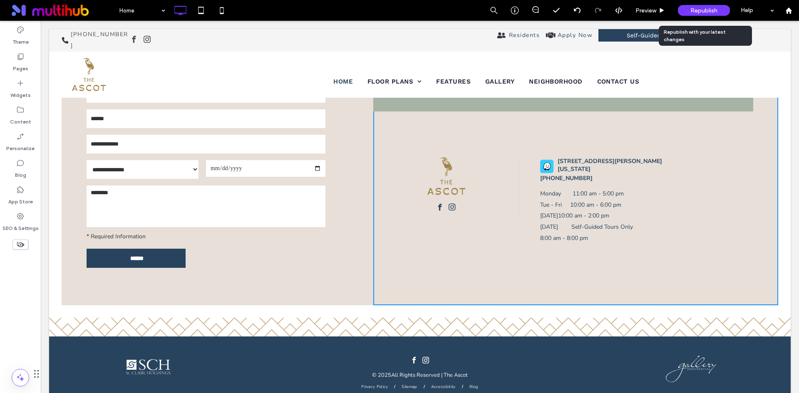
click at [711, 10] on span "Republish" at bounding box center [703, 10] width 27 height 7
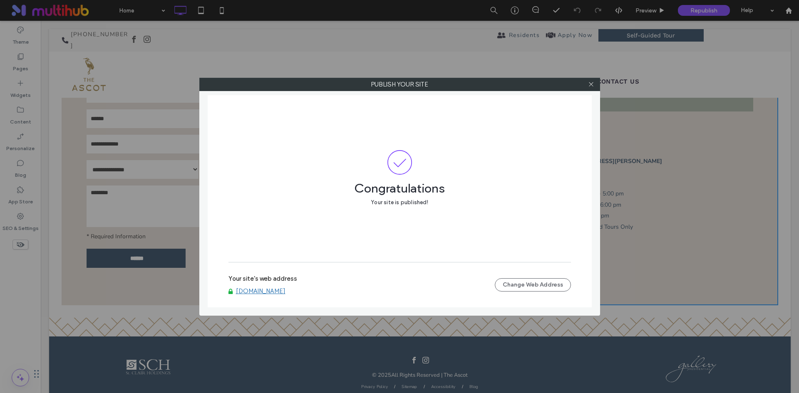
click at [285, 292] on link "www.livetheascot.com" at bounding box center [261, 290] width 50 height 7
click at [592, 89] on span at bounding box center [591, 84] width 6 height 12
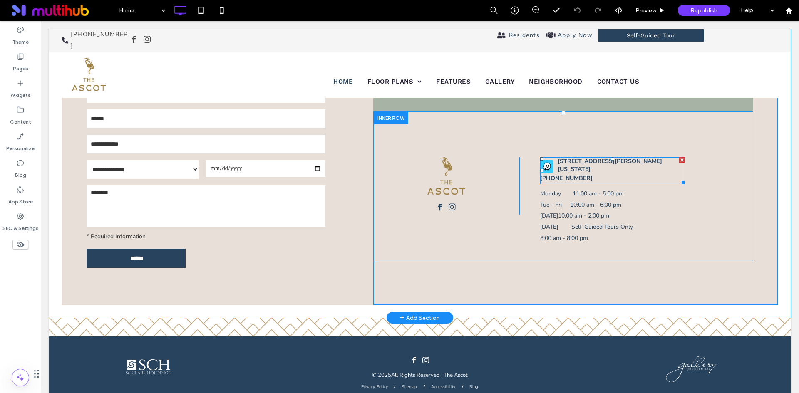
click at [553, 157] on span at bounding box center [612, 170] width 145 height 27
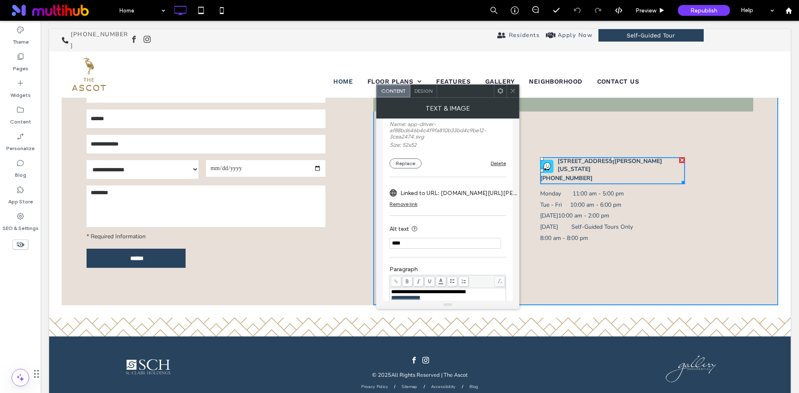
scroll to position [132, 0]
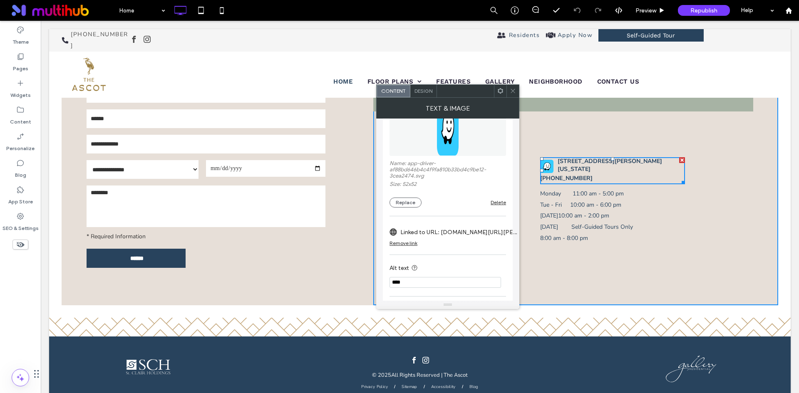
click at [421, 92] on span "Design" at bounding box center [423, 91] width 18 height 6
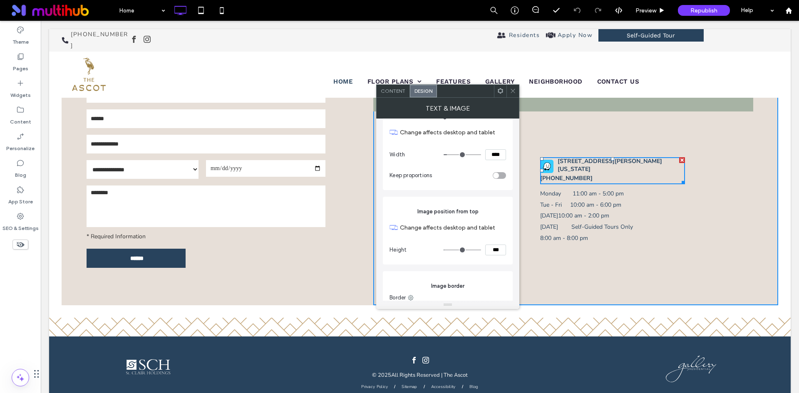
scroll to position [42, 0]
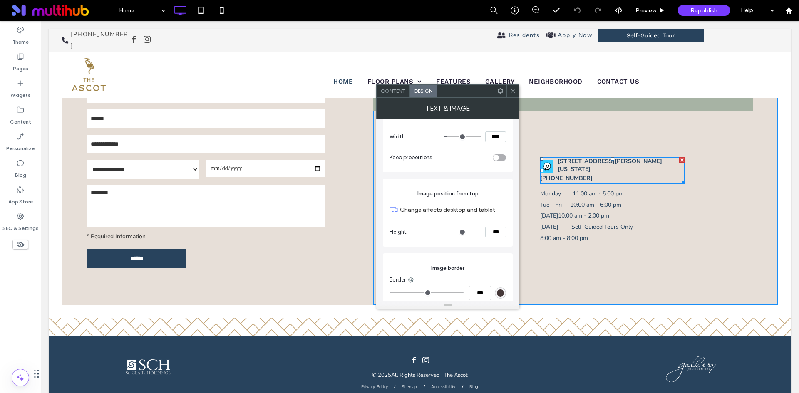
drag, startPoint x: 488, startPoint y: 232, endPoint x: 505, endPoint y: 235, distance: 17.0
click at [505, 235] on input "***" at bounding box center [495, 232] width 21 height 11
type input "***"
type input "*"
click at [517, 91] on div at bounding box center [512, 91] width 12 height 12
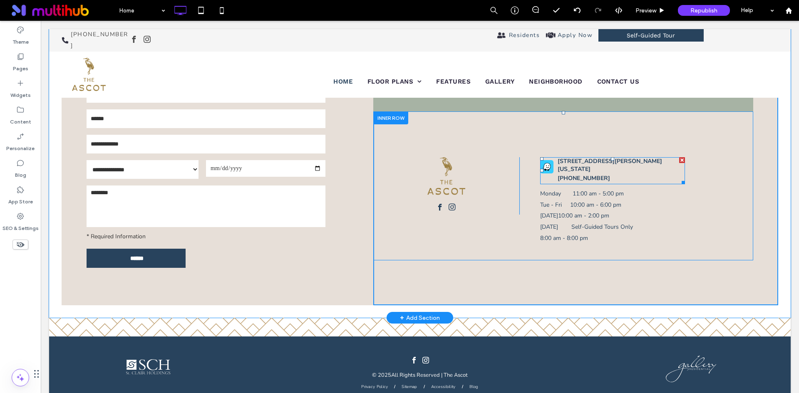
click at [543, 157] on span at bounding box center [612, 170] width 145 height 27
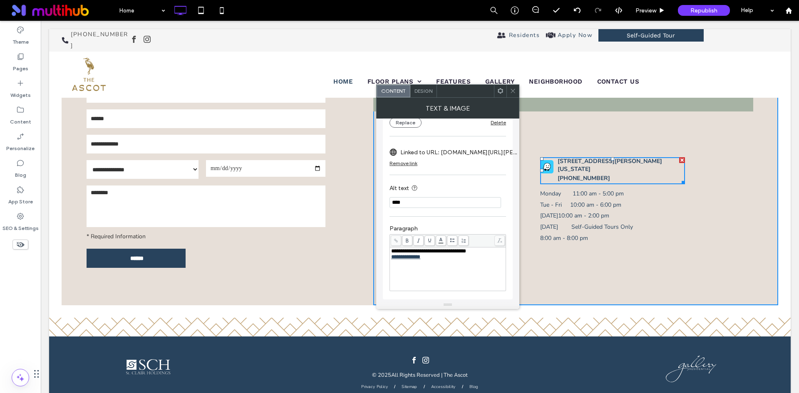
scroll to position [215, 0]
click at [426, 91] on span "Design" at bounding box center [423, 91] width 18 height 6
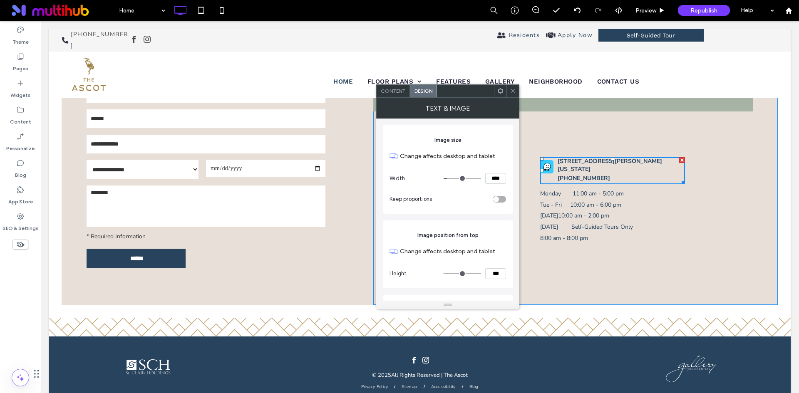
drag, startPoint x: 488, startPoint y: 272, endPoint x: 519, endPoint y: 276, distance: 31.1
click at [519, 276] on div "Image size Change affects desktop and tablet Width **** Keep proportions Image …" at bounding box center [447, 210] width 143 height 182
type input "***"
type input "*"
click at [500, 244] on label "Change affects desktop and tablet" at bounding box center [453, 251] width 106 height 15
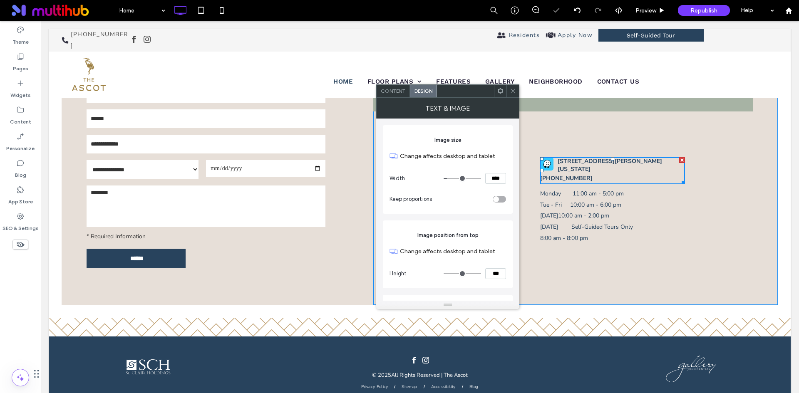
click at [512, 95] on span at bounding box center [513, 91] width 6 height 12
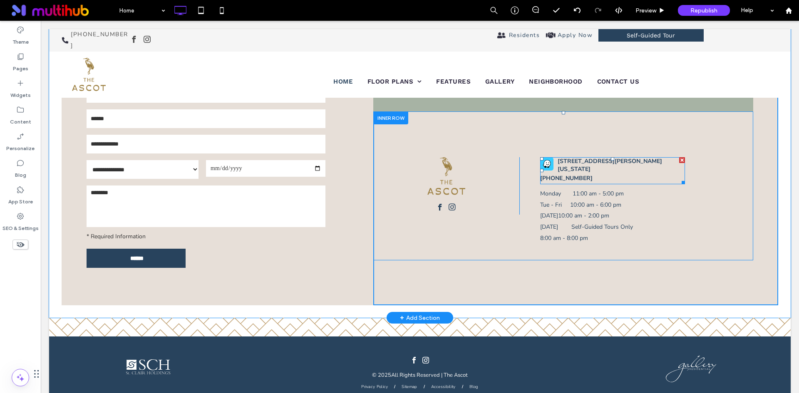
click at [545, 157] on span at bounding box center [612, 170] width 145 height 27
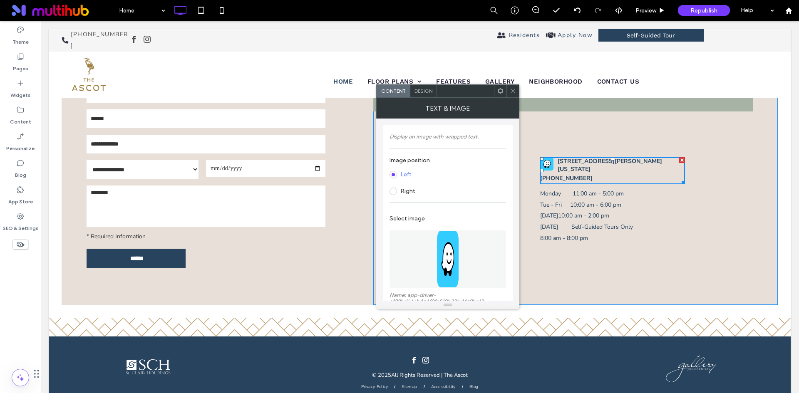
click at [422, 93] on span "Design" at bounding box center [423, 91] width 18 height 6
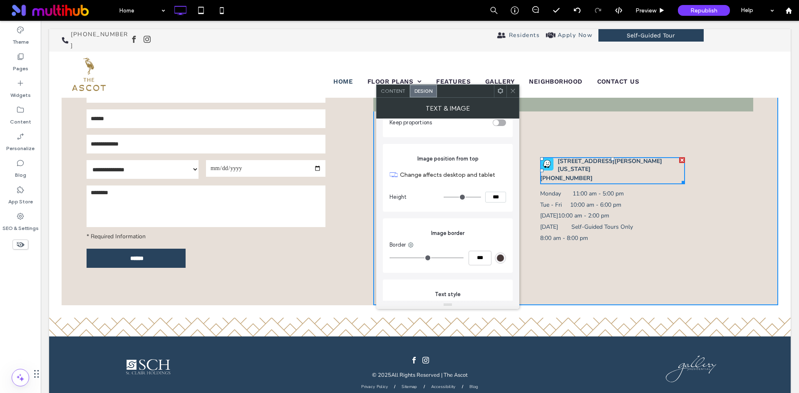
scroll to position [20, 0]
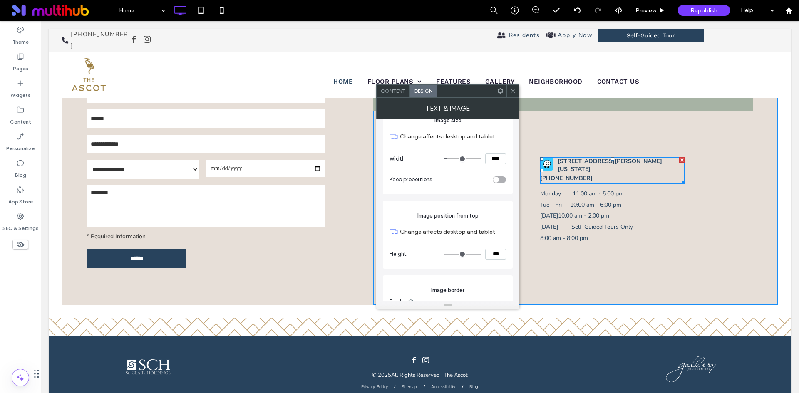
drag, startPoint x: 489, startPoint y: 253, endPoint x: 516, endPoint y: 258, distance: 28.0
click at [516, 258] on div "Image size Change affects desktop and tablet Width **** Keep proportions Image …" at bounding box center [447, 210] width 143 height 182
type input "***"
type input "*"
click at [512, 89] on icon at bounding box center [513, 91] width 6 height 6
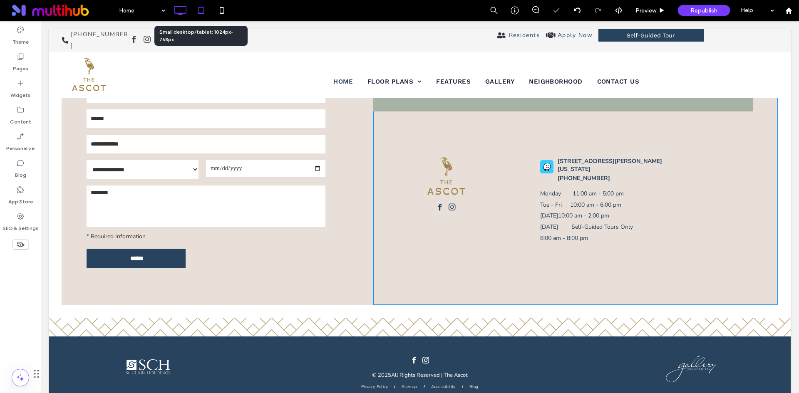
drag, startPoint x: 199, startPoint y: 10, endPoint x: 164, endPoint y: 71, distance: 70.6
click at [199, 10] on icon at bounding box center [201, 10] width 17 height 17
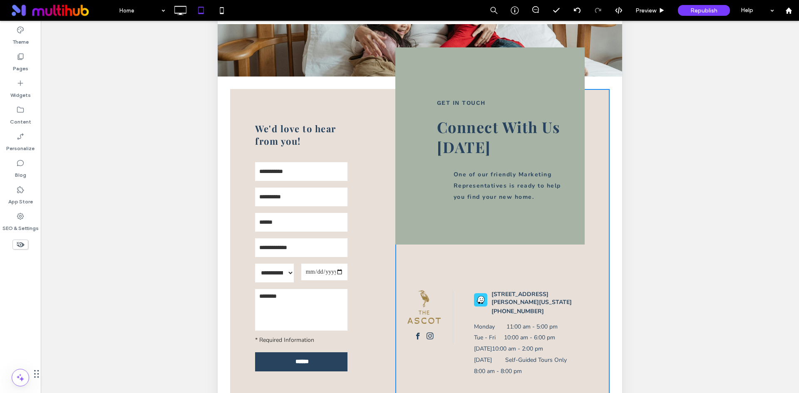
scroll to position [125, 0]
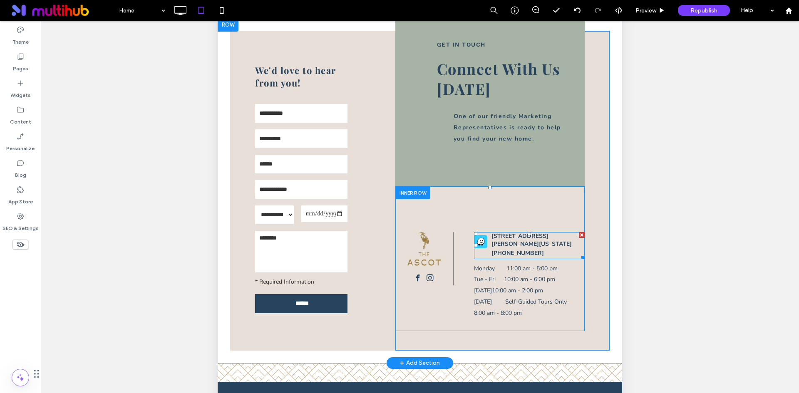
click at [483, 241] on span at bounding box center [529, 245] width 111 height 27
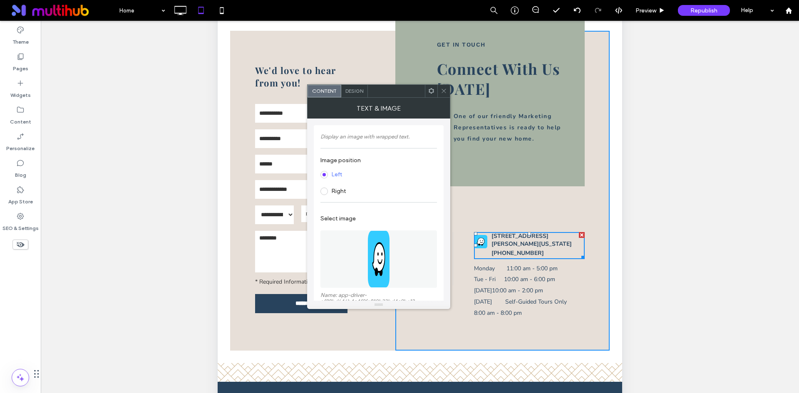
click at [443, 93] on icon at bounding box center [444, 91] width 6 height 6
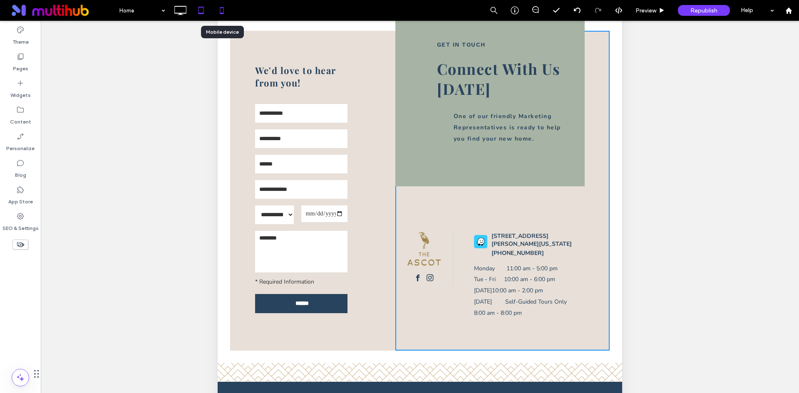
click at [225, 12] on icon at bounding box center [221, 10] width 17 height 17
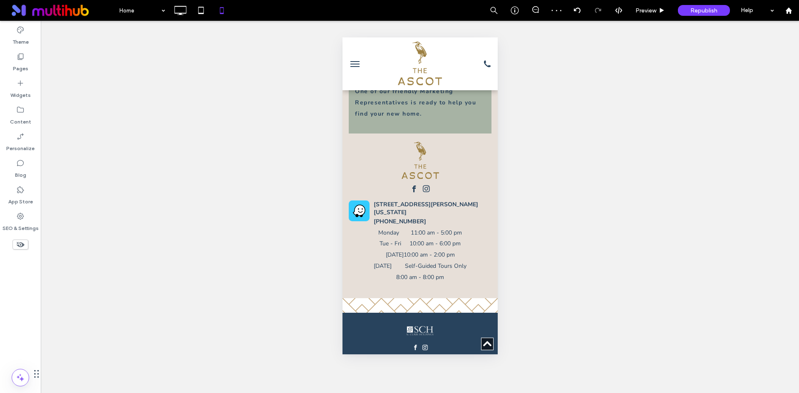
scroll to position [1955, 0]
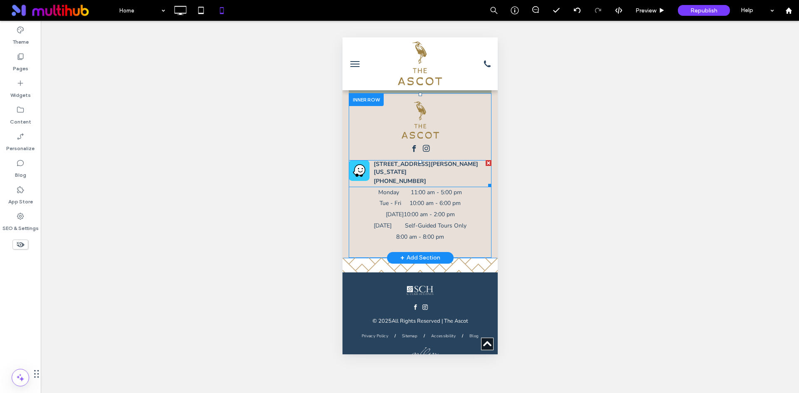
click at [358, 160] on span at bounding box center [419, 173] width 143 height 27
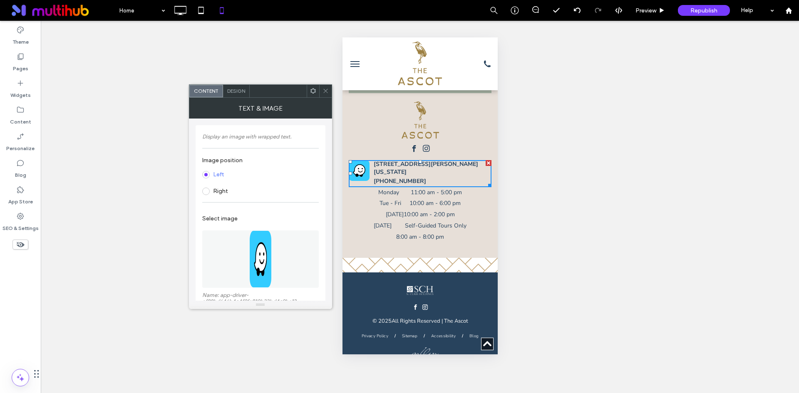
click at [240, 92] on span "Design" at bounding box center [236, 91] width 18 height 6
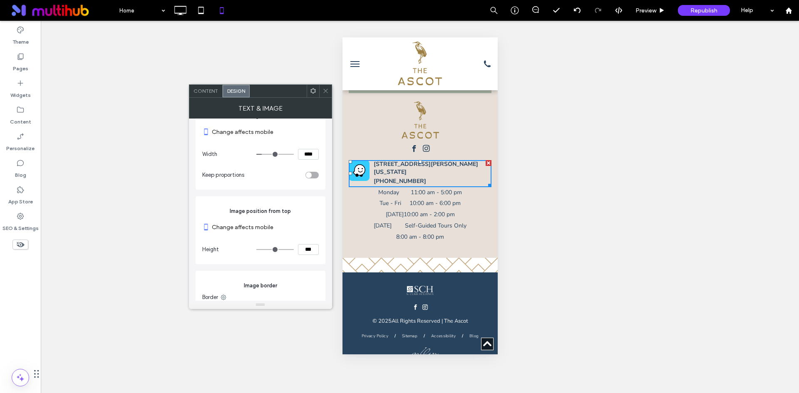
scroll to position [42, 0]
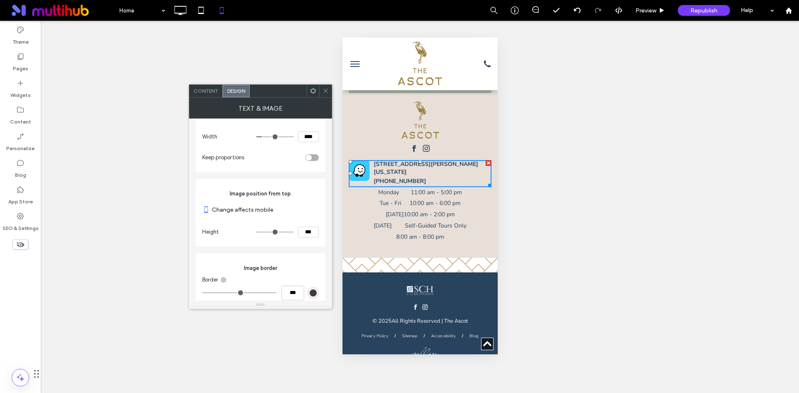
drag, startPoint x: 301, startPoint y: 136, endPoint x: 320, endPoint y: 139, distance: 19.0
click at [320, 139] on div "Image size Change affects mobile Width **** Keep proportions" at bounding box center [261, 128] width 130 height 89
type input "**"
type input "****"
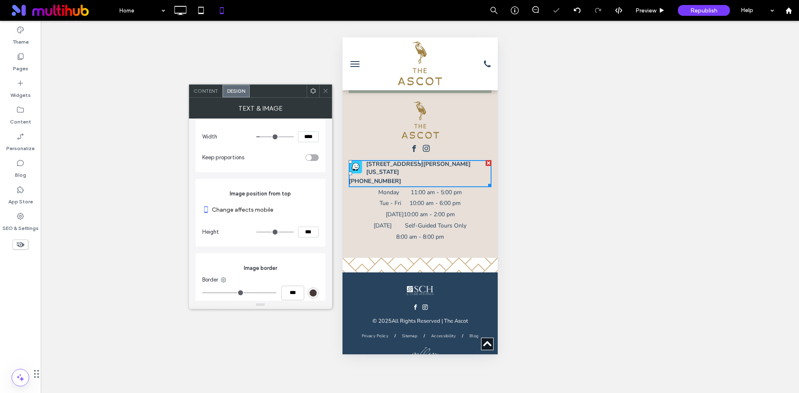
scroll to position [1953, 0]
click at [294, 147] on section "Keep proportions" at bounding box center [260, 157] width 116 height 21
click at [325, 90] on icon at bounding box center [325, 91] width 6 height 6
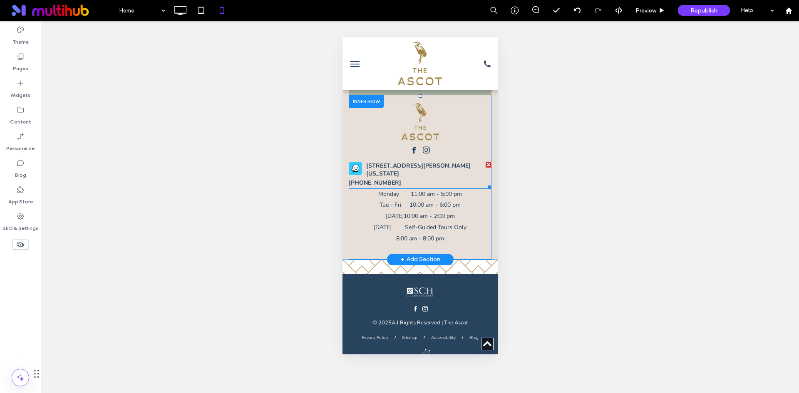
click at [351, 162] on span at bounding box center [419, 175] width 143 height 27
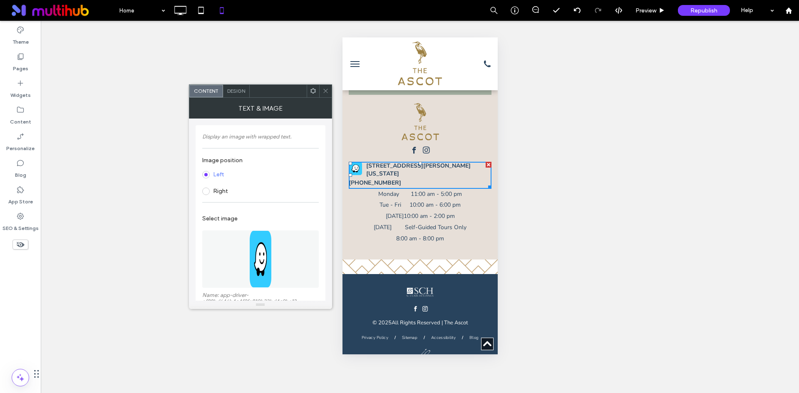
click at [236, 89] on span "Design" at bounding box center [236, 91] width 18 height 6
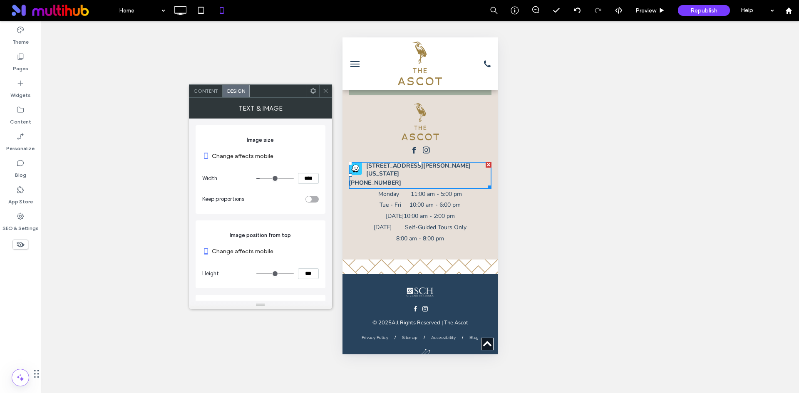
drag, startPoint x: 304, startPoint y: 274, endPoint x: 322, endPoint y: 273, distance: 18.3
click at [322, 273] on div "Image position from top Change affects mobile Height ***" at bounding box center [261, 255] width 130 height 68
type input "*"
type input "***"
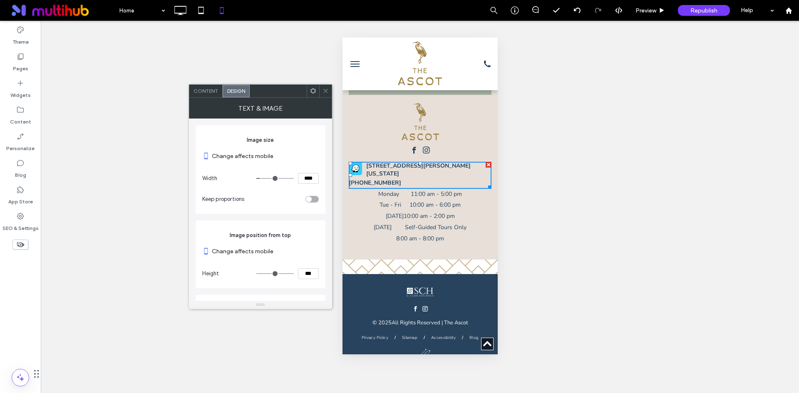
click at [302, 243] on section "Change affects mobile" at bounding box center [260, 252] width 116 height 24
click at [326, 92] on use at bounding box center [325, 91] width 4 height 4
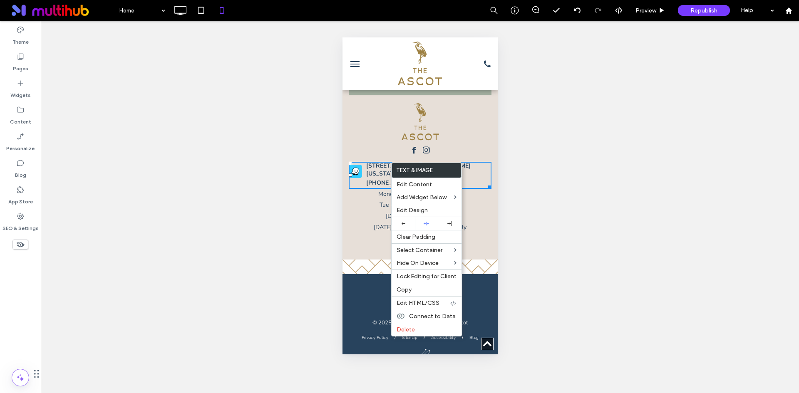
click at [524, 185] on div "Unhide? Yes Unhide? Yes Unhide? Yes Unhide? Yes Unhide? Yes Unhide? Yes" at bounding box center [420, 207] width 758 height 372
click at [173, 7] on icon at bounding box center [180, 10] width 17 height 17
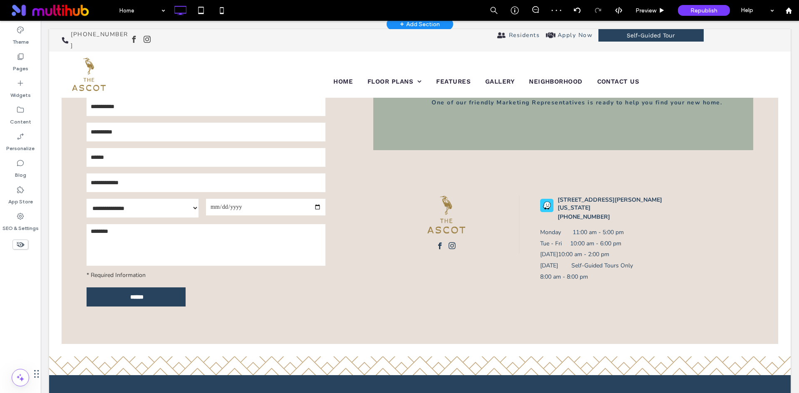
scroll to position [1747, 0]
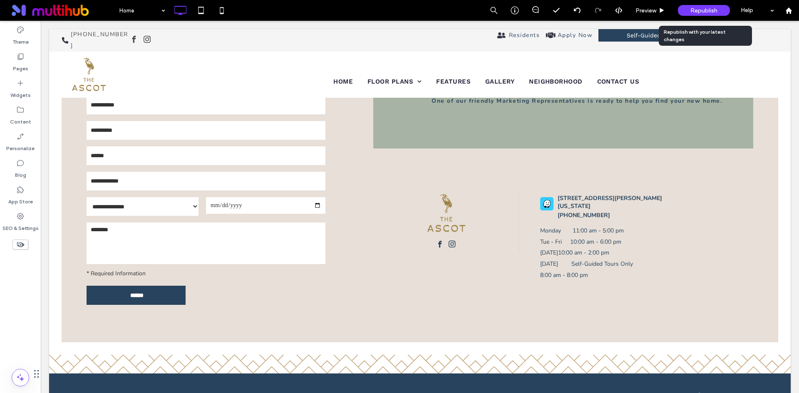
click at [698, 8] on span "Republish" at bounding box center [703, 10] width 27 height 7
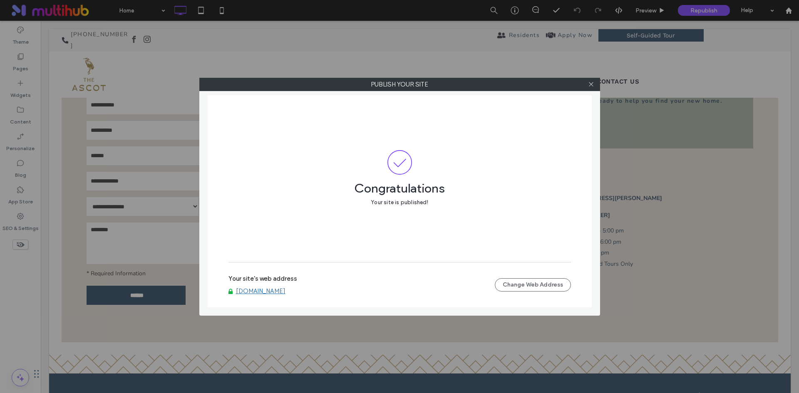
click at [594, 85] on div at bounding box center [591, 84] width 12 height 12
click at [592, 86] on icon at bounding box center [591, 84] width 6 height 6
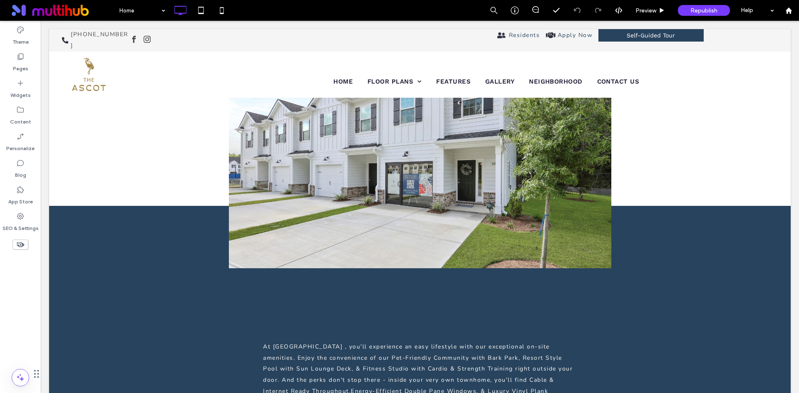
scroll to position [0, 0]
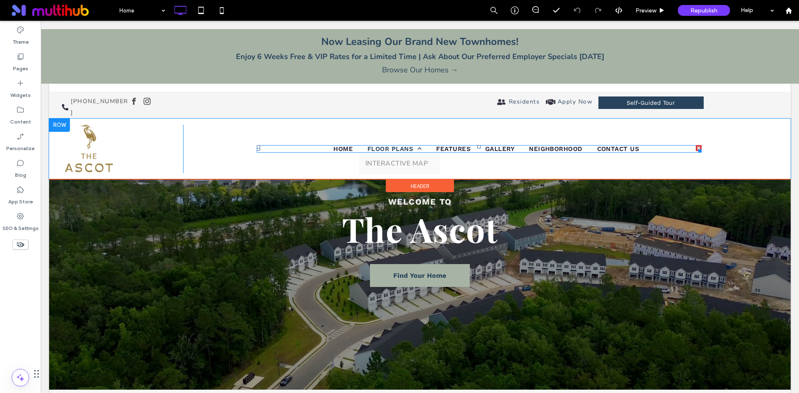
click at [389, 145] on span "Floor Plans" at bounding box center [394, 148] width 54 height 7
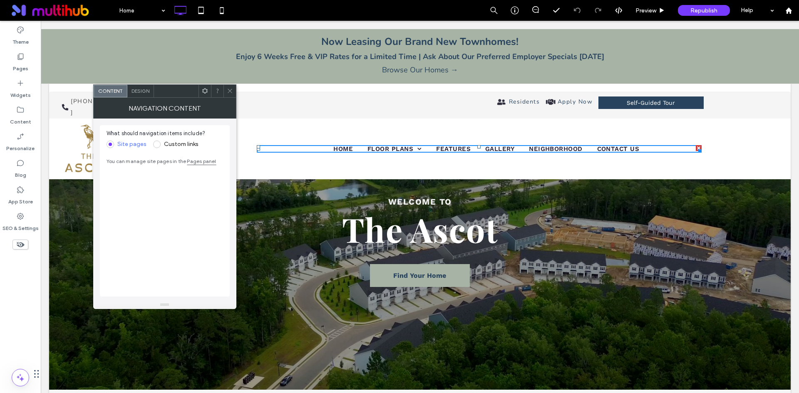
click at [139, 89] on span "Design" at bounding box center [140, 91] width 18 height 6
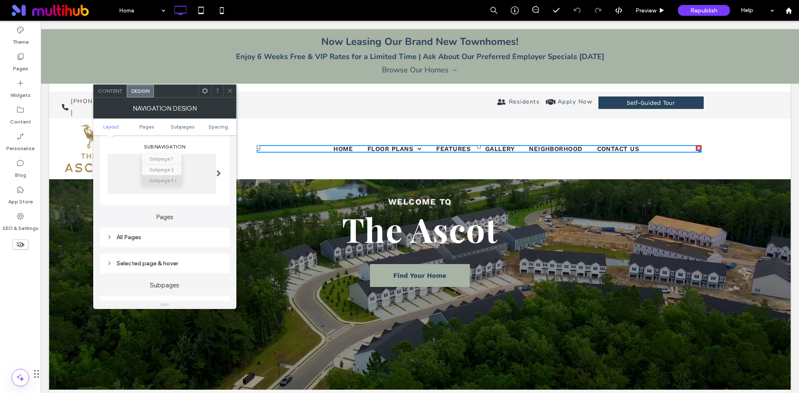
scroll to position [125, 0]
click at [176, 242] on div "All Pages" at bounding box center [165, 238] width 116 height 7
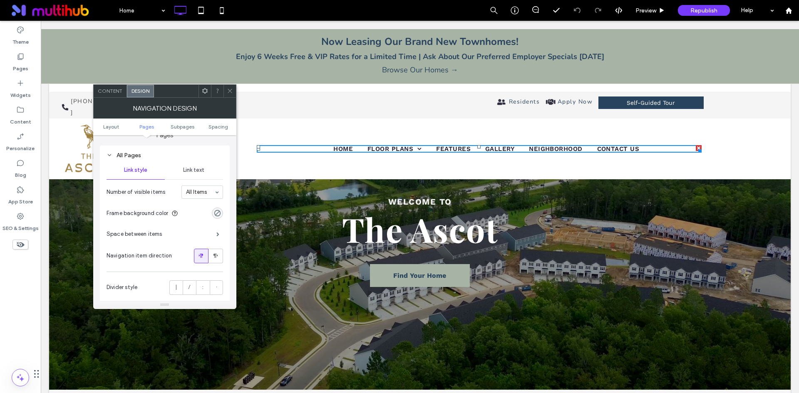
scroll to position [208, 0]
click at [202, 171] on span "Link text" at bounding box center [193, 170] width 21 height 7
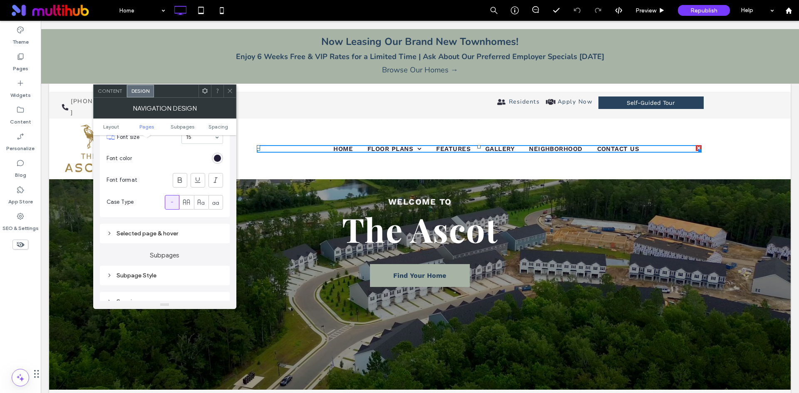
scroll to position [374, 0]
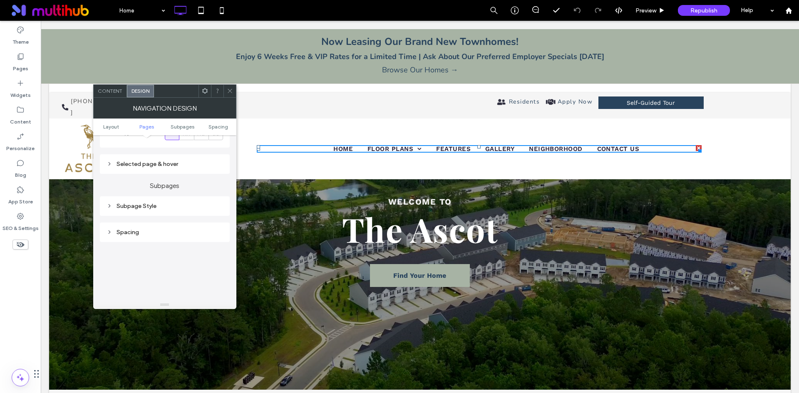
click at [172, 208] on div "Subpage Style" at bounding box center [165, 206] width 116 height 7
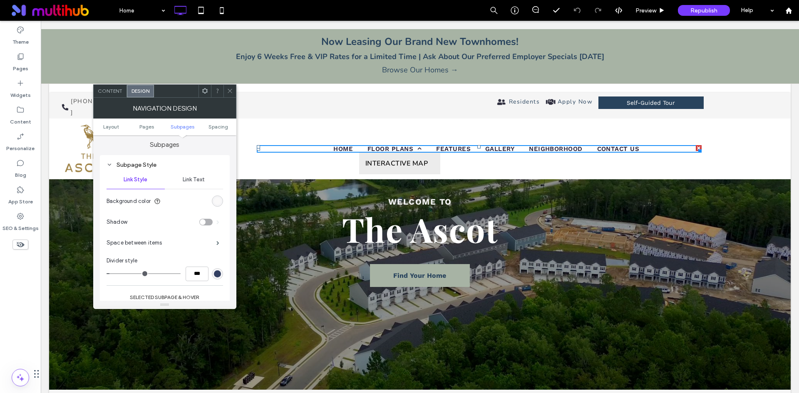
scroll to position [416, 0]
click at [200, 181] on span "Link Text" at bounding box center [194, 179] width 22 height 7
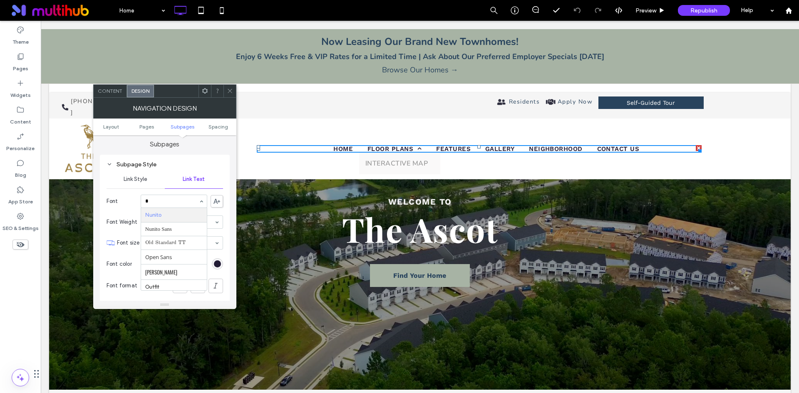
scroll to position [3, 0]
type input "**"
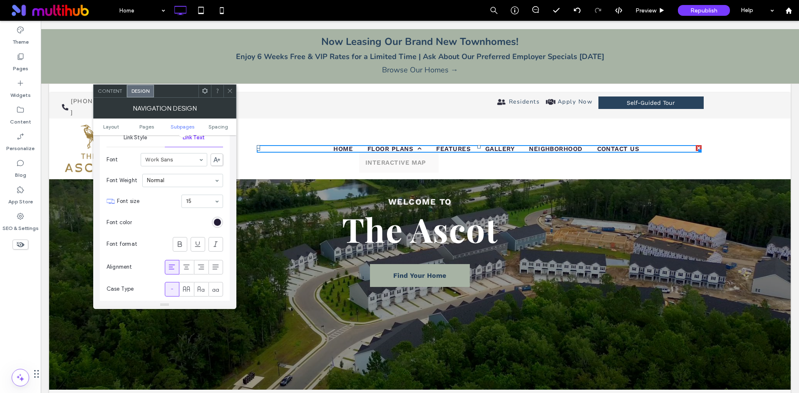
scroll to position [416, 0]
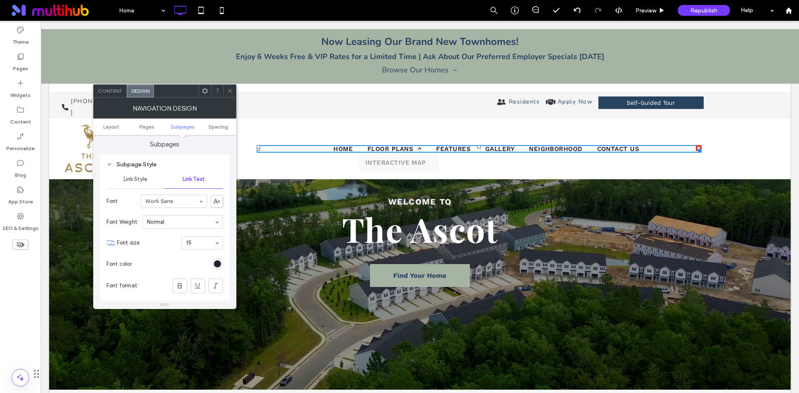
click at [146, 179] on span "Link Style" at bounding box center [136, 179] width 24 height 7
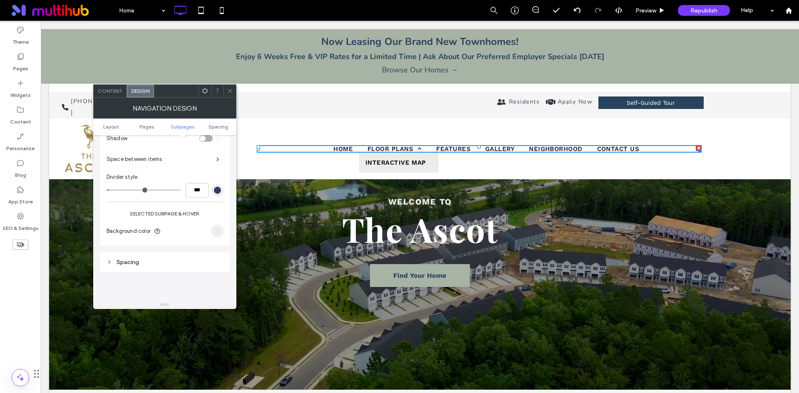
scroll to position [541, 0]
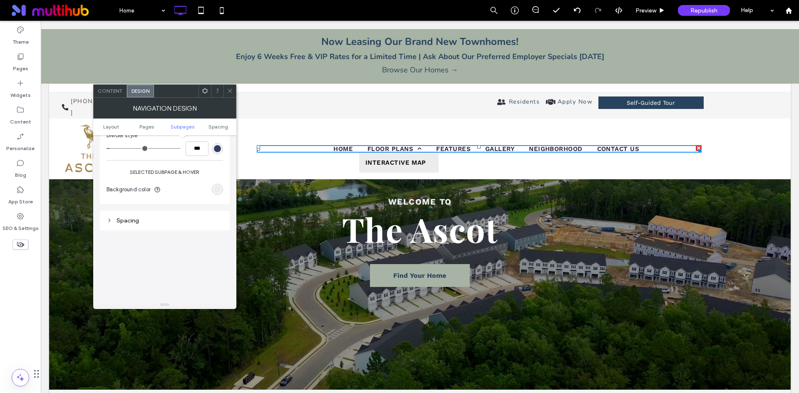
click at [172, 218] on div "Spacing" at bounding box center [165, 220] width 116 height 7
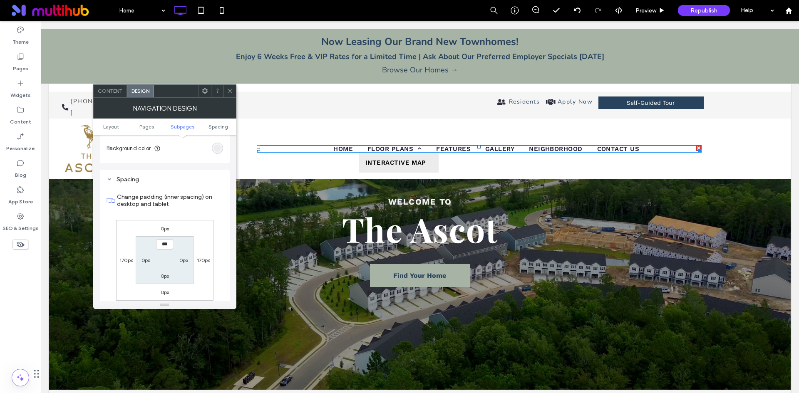
scroll to position [582, 0]
drag, startPoint x: 231, startPoint y: 89, endPoint x: 236, endPoint y: 90, distance: 4.7
click at [232, 89] on icon at bounding box center [230, 91] width 6 height 6
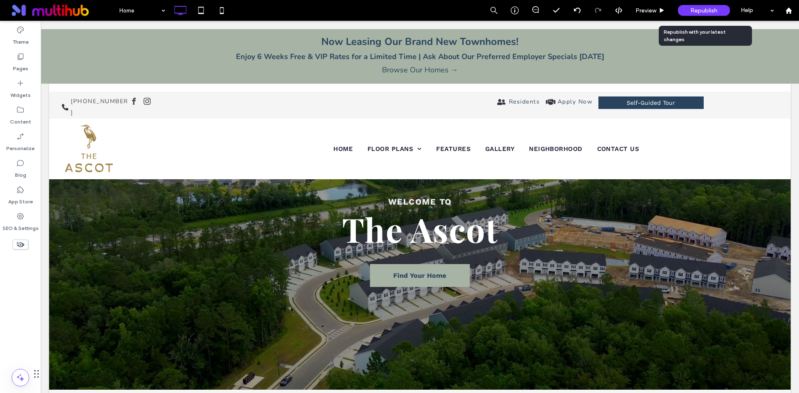
drag, startPoint x: 711, startPoint y: 12, endPoint x: 707, endPoint y: 11, distance: 4.2
click at [712, 12] on span "Republish" at bounding box center [703, 10] width 27 height 7
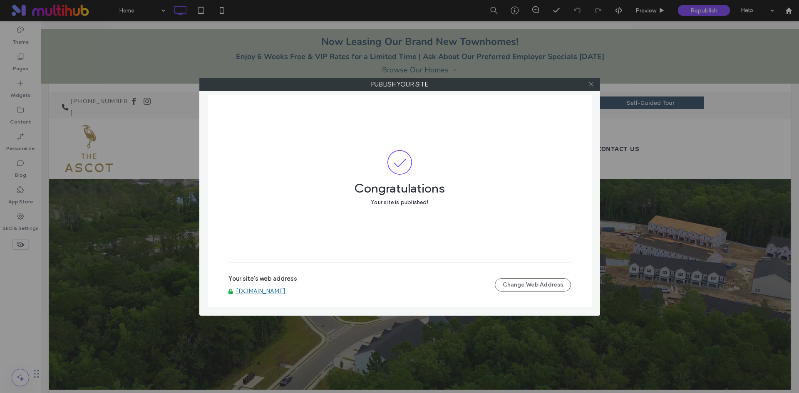
click at [591, 83] on icon at bounding box center [591, 84] width 6 height 6
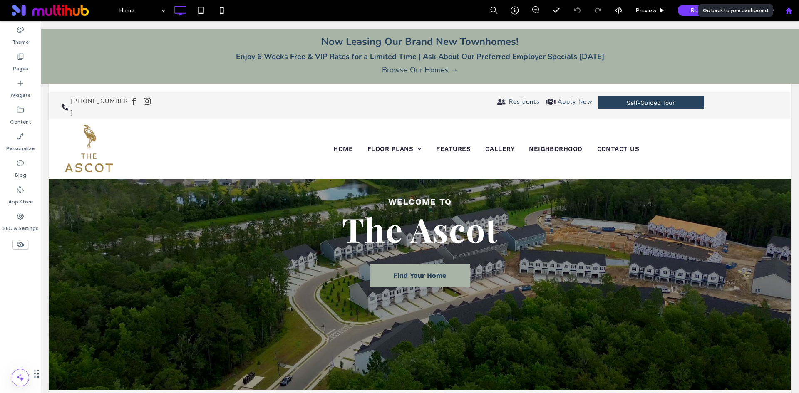
click at [787, 11] on use at bounding box center [788, 10] width 6 height 6
